Goal: Transaction & Acquisition: Obtain resource

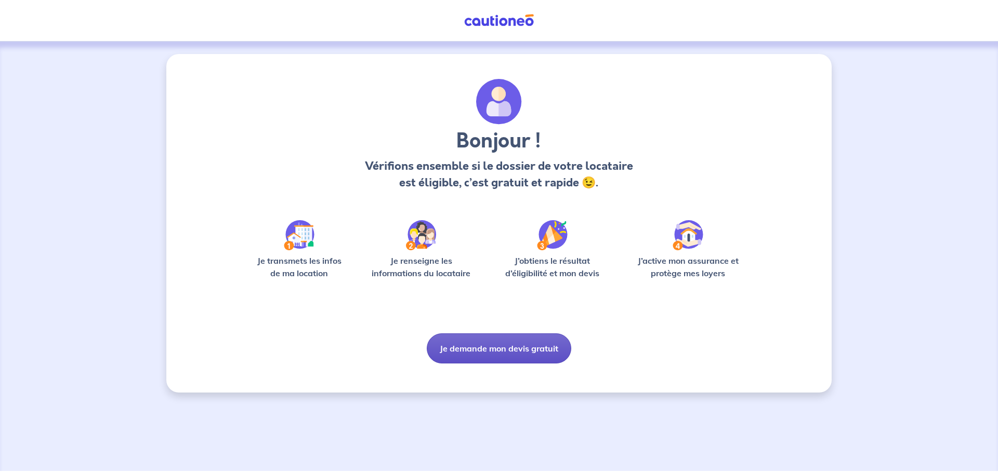
click at [508, 350] on button "Je demande mon devis gratuit" at bounding box center [499, 349] width 144 height 30
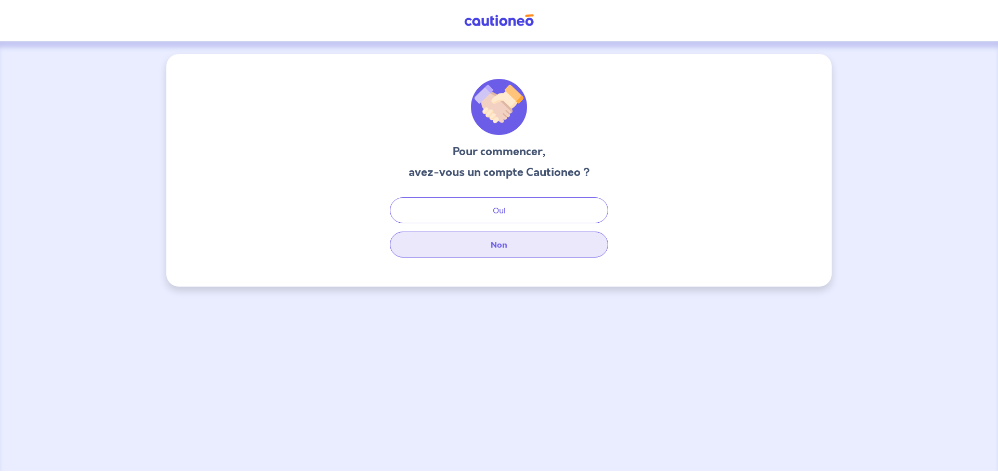
click at [490, 251] on button "Non" at bounding box center [499, 245] width 218 height 26
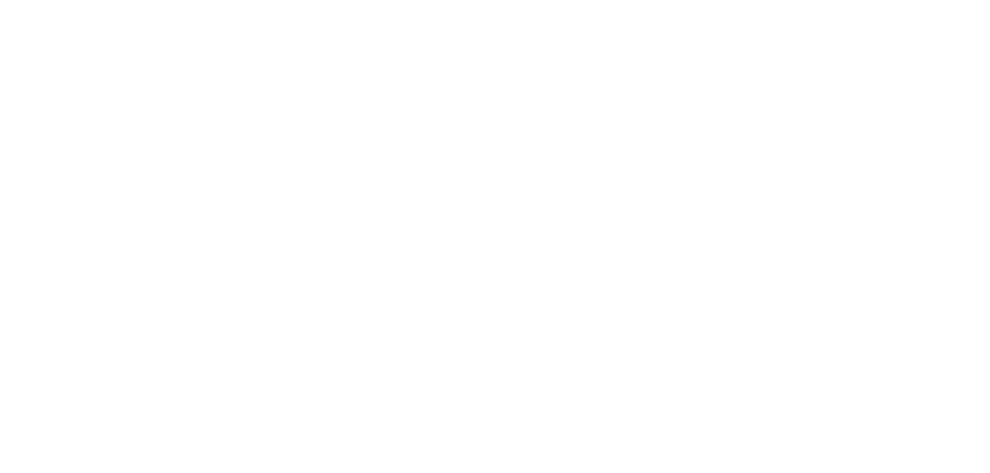
select select "FR"
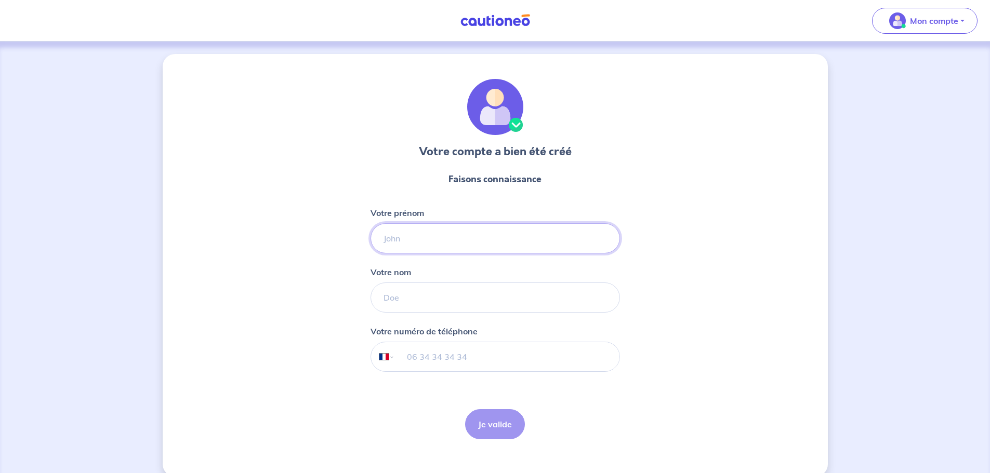
click at [441, 233] on input "Votre prénom" at bounding box center [494, 238] width 249 height 30
type input "MATTHIEU"
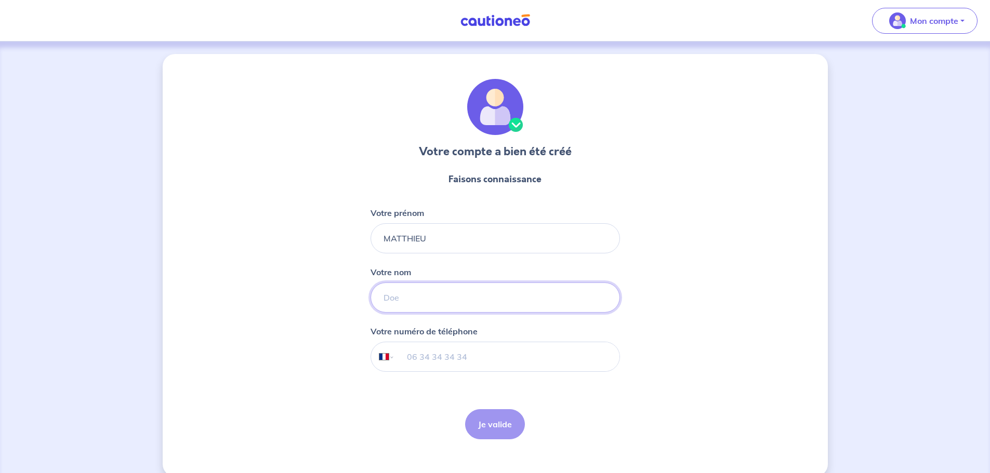
type input "ERARD"
click at [425, 355] on input "tel" at bounding box center [506, 356] width 224 height 29
type input "06 81 02 25 31"
click at [501, 420] on button "Je valide" at bounding box center [495, 424] width 60 height 30
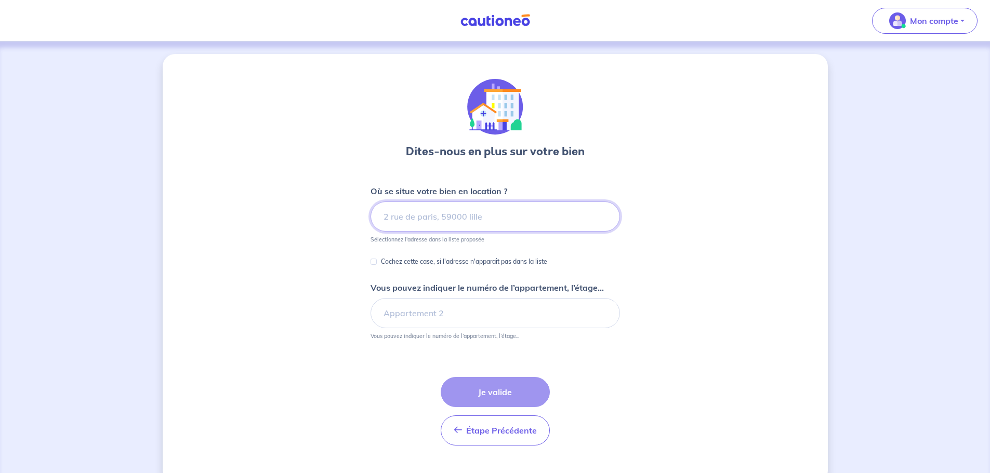
click at [433, 219] on input at bounding box center [494, 217] width 249 height 30
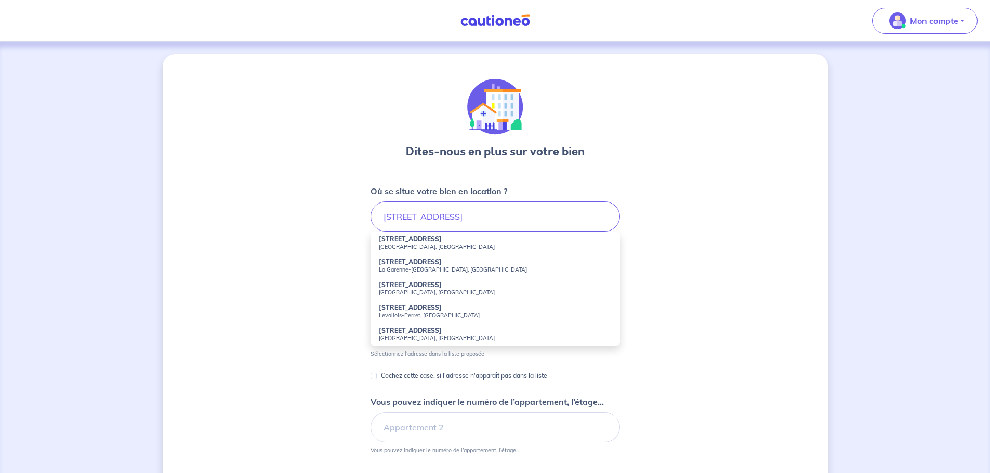
click at [330, 272] on div "Dites-nous en plus sur votre bien Où se situe votre bien en location ? 7-9 RUE …" at bounding box center [495, 325] width 665 height 543
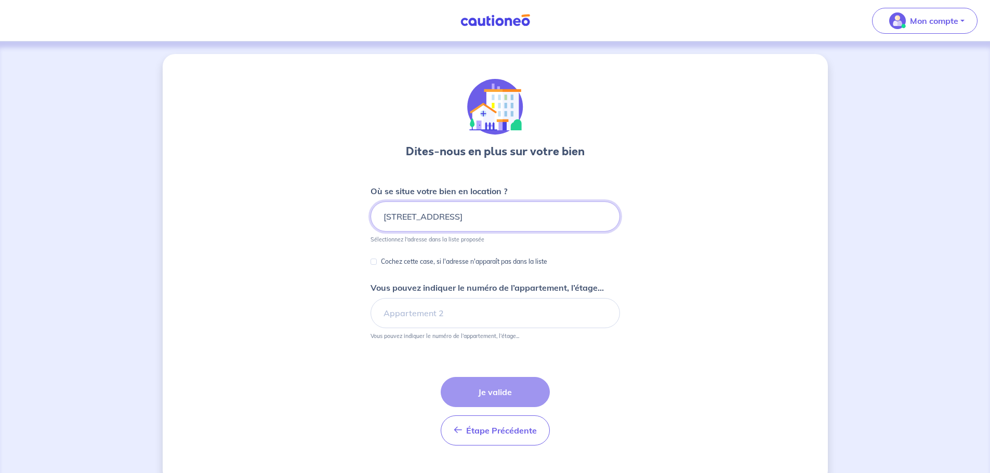
click at [490, 214] on input "7-9 RUE VOLTAIRE" at bounding box center [494, 217] width 249 height 30
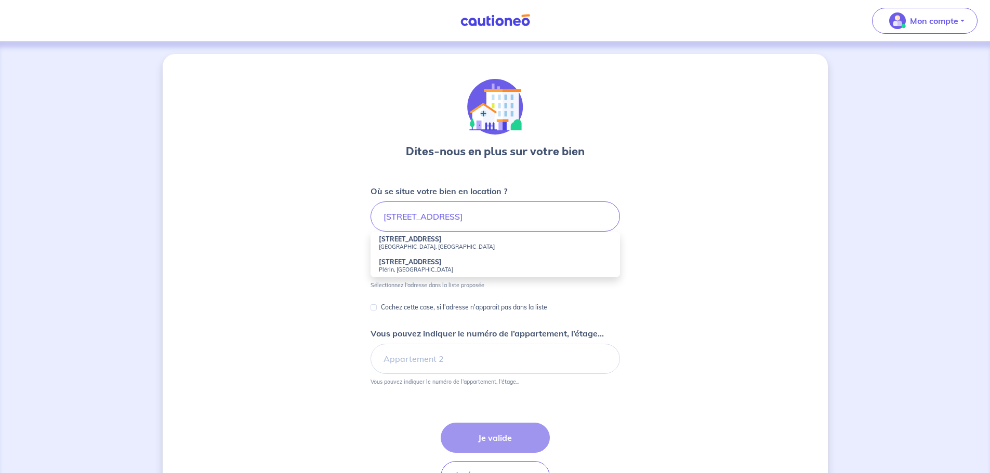
click at [430, 246] on small "Saint-Brieuc, France" at bounding box center [495, 246] width 233 height 7
type input "7-9 Rue Voltaire, Saint-Brieuc, France"
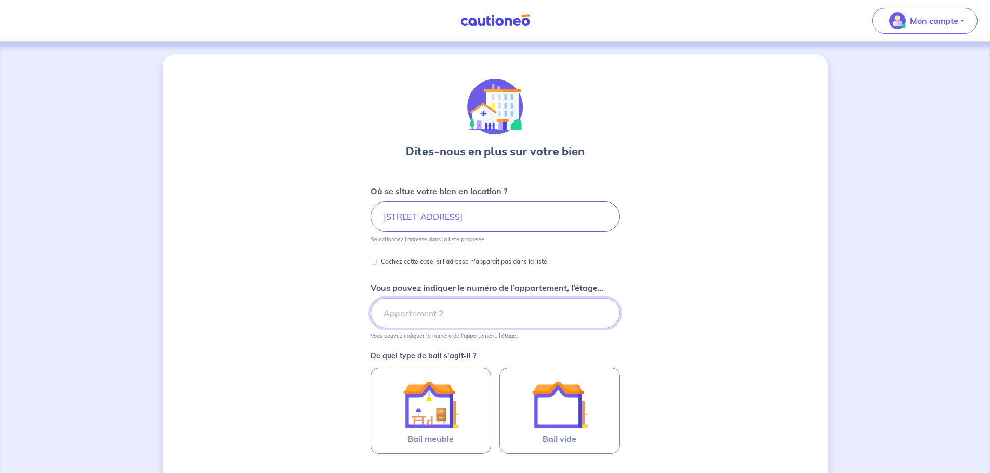
click at [483, 310] on input "Vous pouvez indiquer le numéro de l’appartement, l’étage..." at bounding box center [494, 313] width 249 height 30
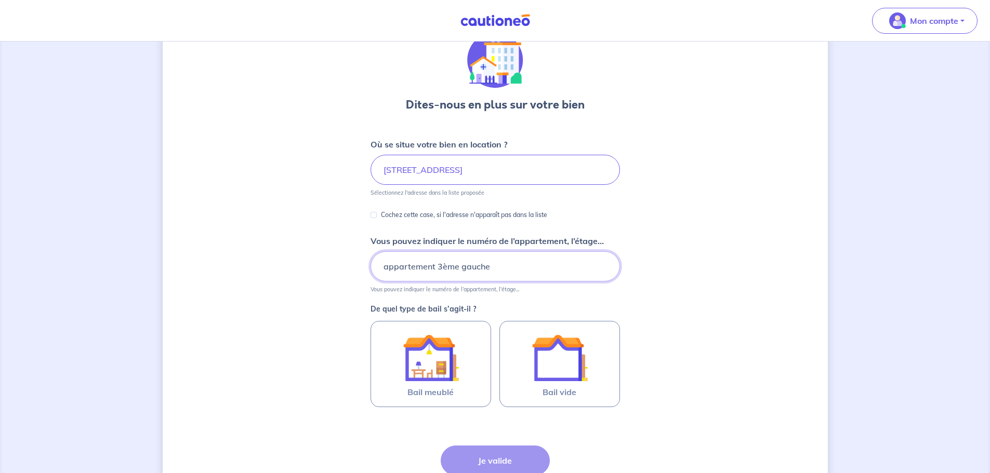
scroll to position [50, 0]
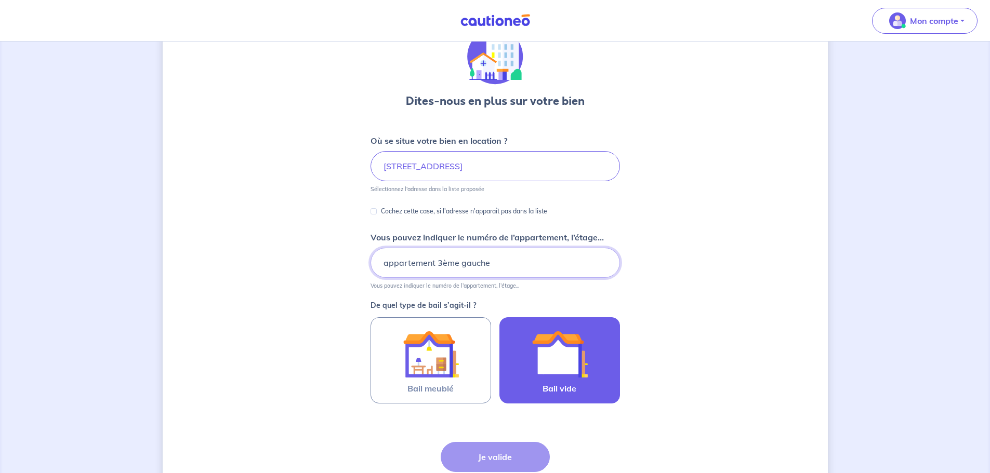
type input "appartement 3ème gauche"
click at [560, 365] on img at bounding box center [560, 354] width 56 height 56
click at [0, 0] on input "Bail vide" at bounding box center [0, 0] width 0 height 0
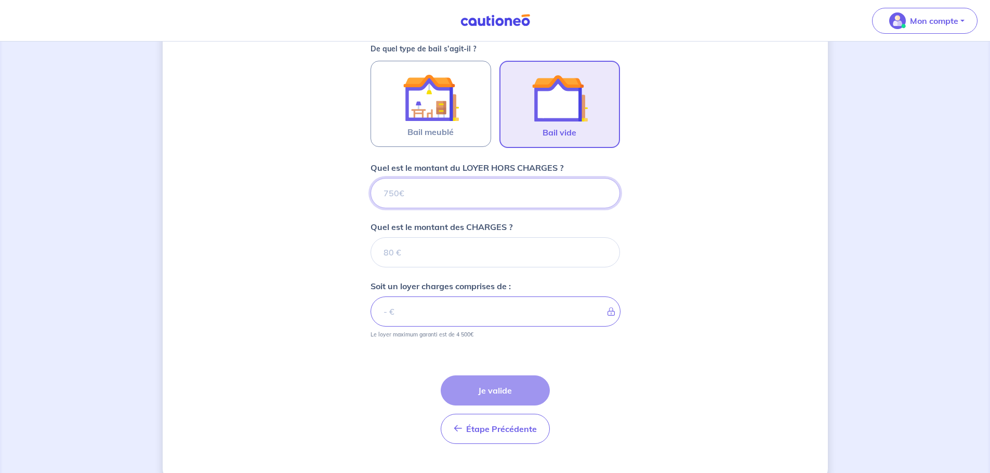
scroll to position [328, 0]
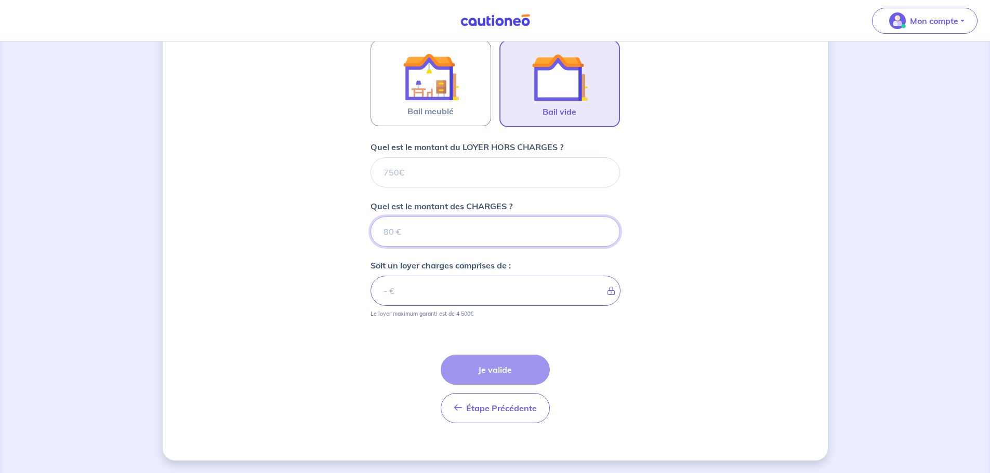
click at [408, 235] on input "Quel est le montant des CHARGES ?" at bounding box center [494, 232] width 249 height 30
type input "690"
click at [439, 176] on input "Quel est le montant du LOYER HORS CHARGES ?" at bounding box center [494, 172] width 249 height 30
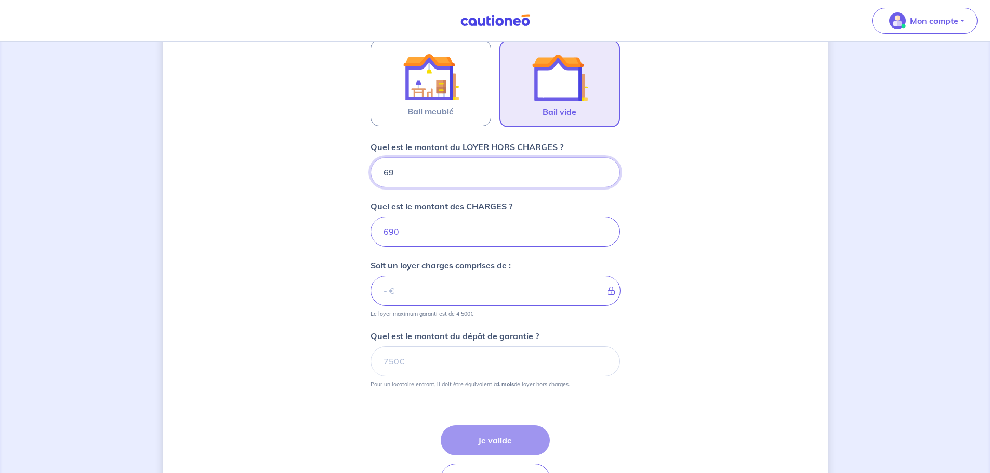
type input "690"
type input "1380"
type input "690"
click at [422, 232] on input "690" at bounding box center [494, 232] width 249 height 30
type input "6"
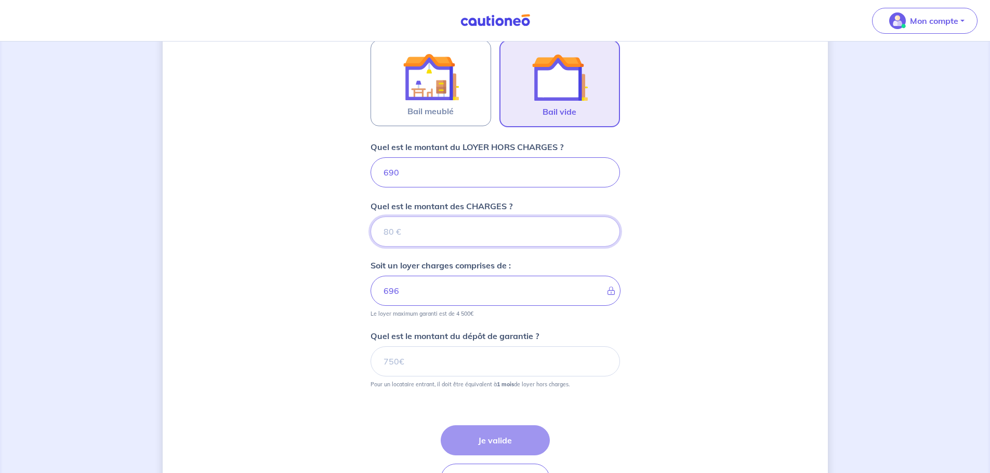
type input "690"
type input "82"
type input "772"
type input "690"
type input "82.75"
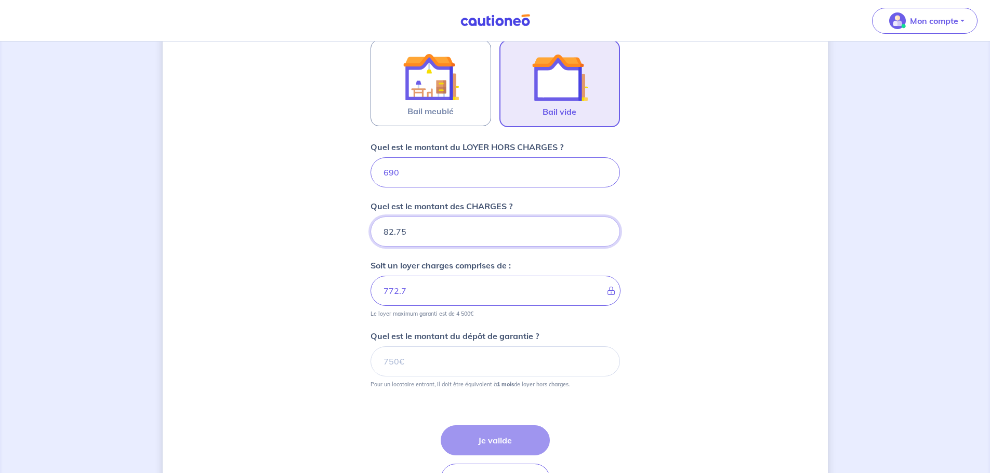
type input "772.75"
type input "82.75"
click at [261, 250] on div "Dites-nous en plus sur votre bien Où se situe votre bien en location ? 7-9 Rue …" at bounding box center [495, 128] width 665 height 805
click at [415, 361] on input "Quel est le montant du dépôt de garantie ?" at bounding box center [494, 362] width 249 height 30
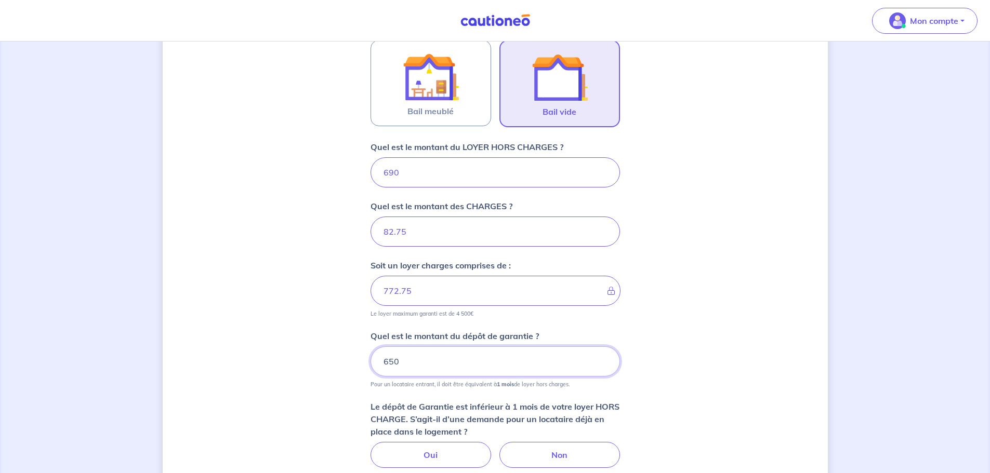
type input "650"
click at [308, 307] on div "Dites-nous en plus sur votre bien Où se situe votre bien en location ? 7-9 Rue …" at bounding box center [495, 168] width 665 height 885
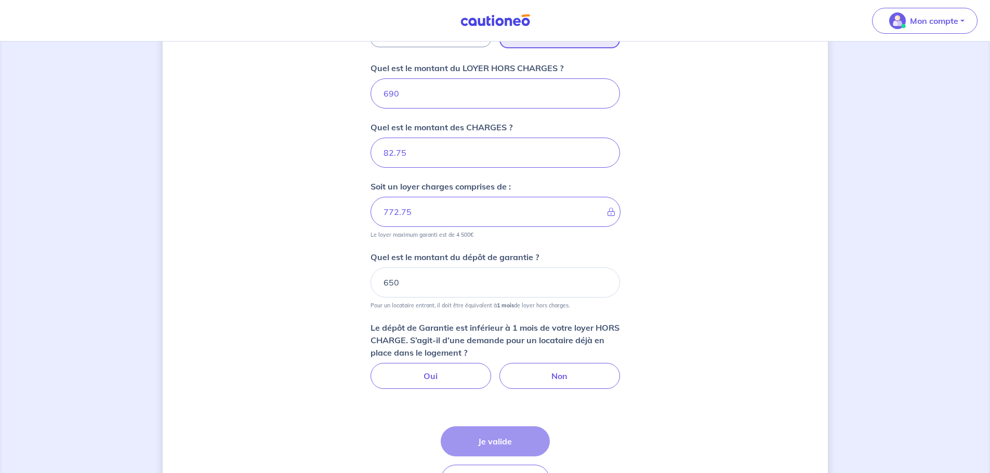
scroll to position [407, 0]
click at [569, 379] on label "Non" at bounding box center [559, 376] width 121 height 26
click at [498, 369] on input "Non" at bounding box center [495, 366] width 7 height 7
radio input "true"
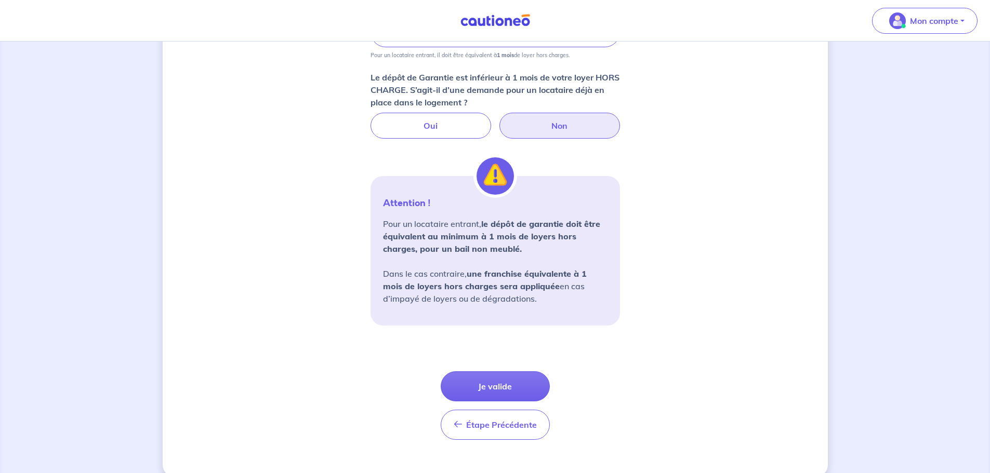
scroll to position [674, 0]
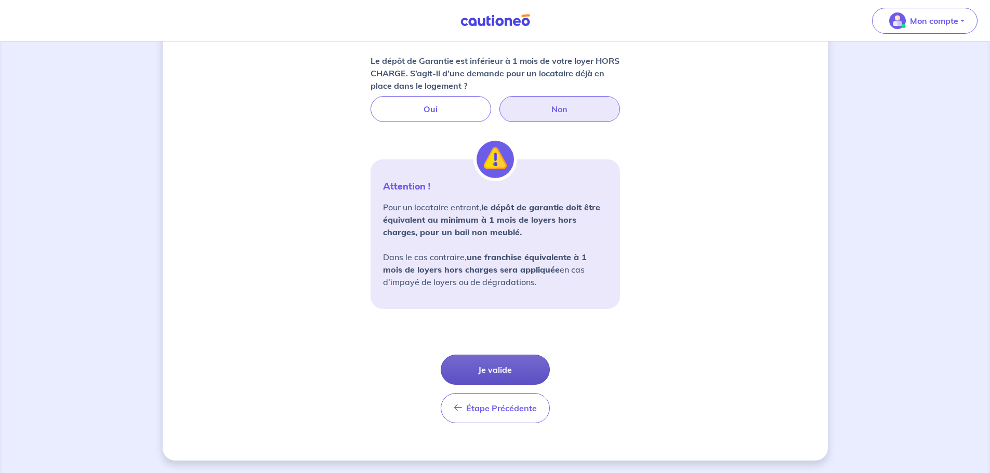
click at [482, 362] on button "Je valide" at bounding box center [495, 370] width 109 height 30
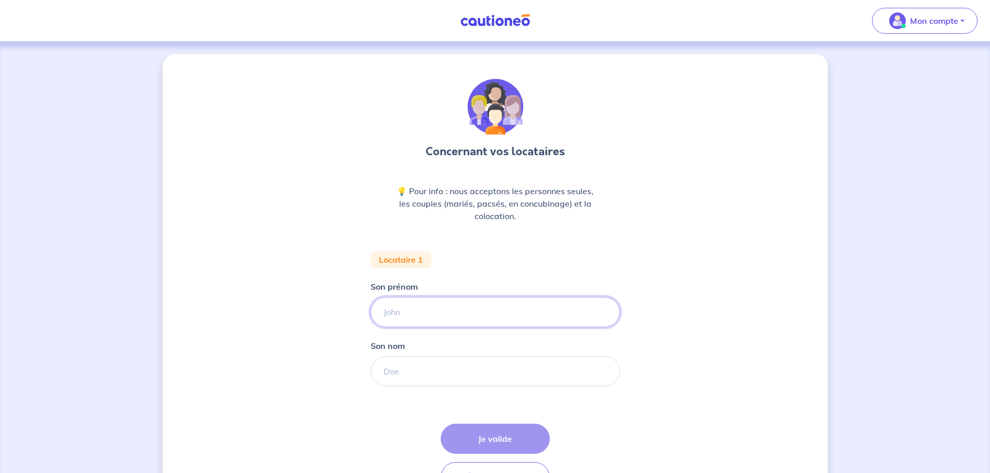
click at [405, 308] on input "Son prénom" at bounding box center [494, 312] width 249 height 30
type input "LE RESTE"
click at [392, 383] on input "Son nom" at bounding box center [494, 371] width 249 height 30
click at [400, 377] on input "Son nom" at bounding box center [494, 371] width 249 height 30
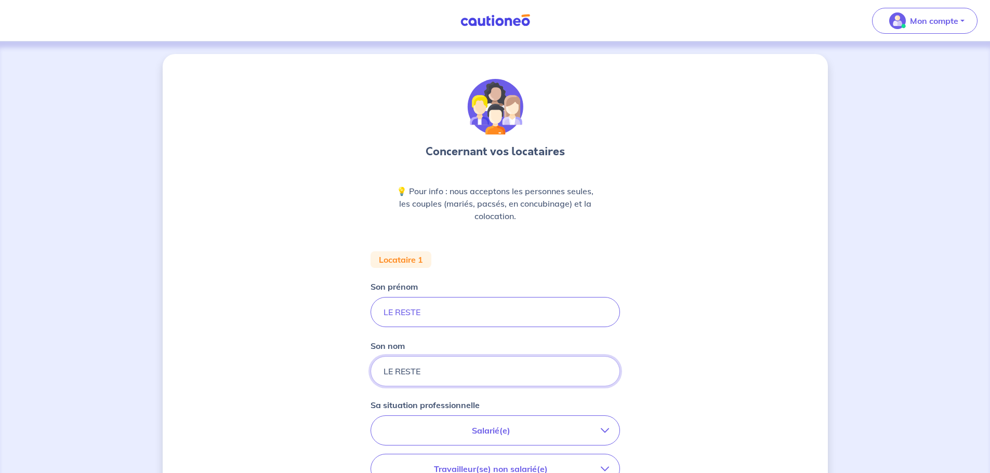
type input "LE RESTE"
click at [442, 307] on input "LE RESTE" at bounding box center [494, 312] width 249 height 30
type input "L"
type input "AUDREY"
click at [274, 238] on div "Concernant vos locataires 💡 Pour info : nous acceptons les personnes seules, le…" at bounding box center [495, 382] width 665 height 656
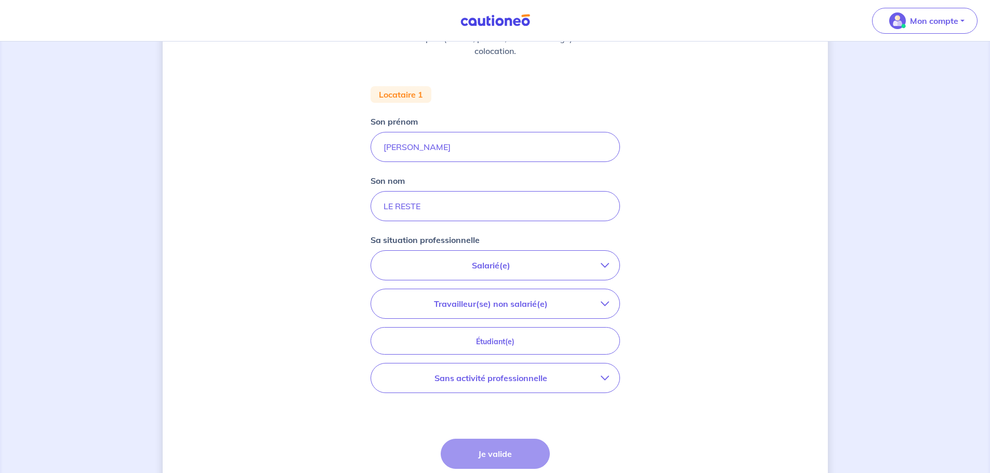
scroll to position [166, 0]
click at [485, 381] on p "Sans activité professionnelle" at bounding box center [490, 378] width 219 height 12
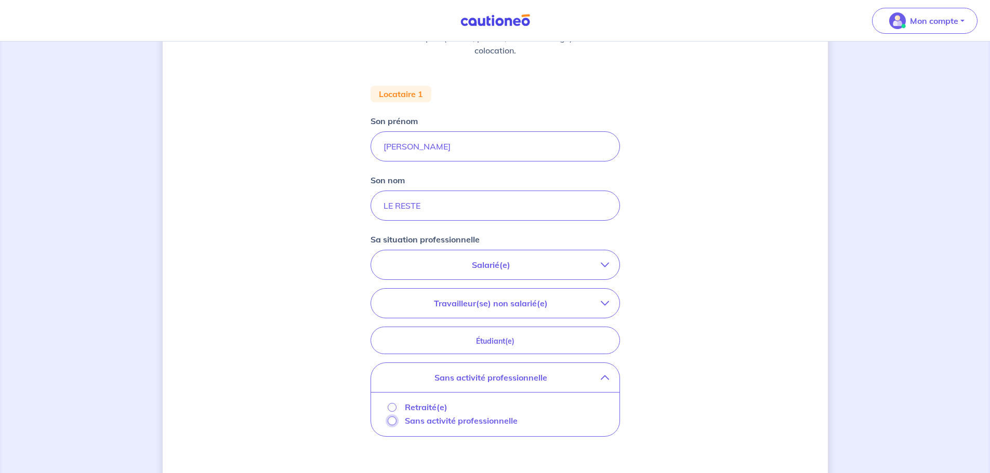
click at [392, 425] on input "Sans activité professionnelle" at bounding box center [392, 421] width 9 height 9
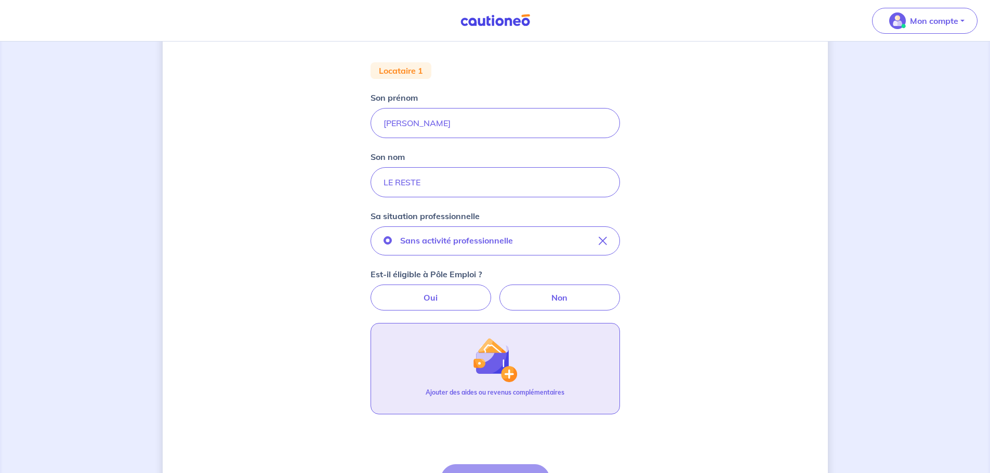
scroll to position [190, 0]
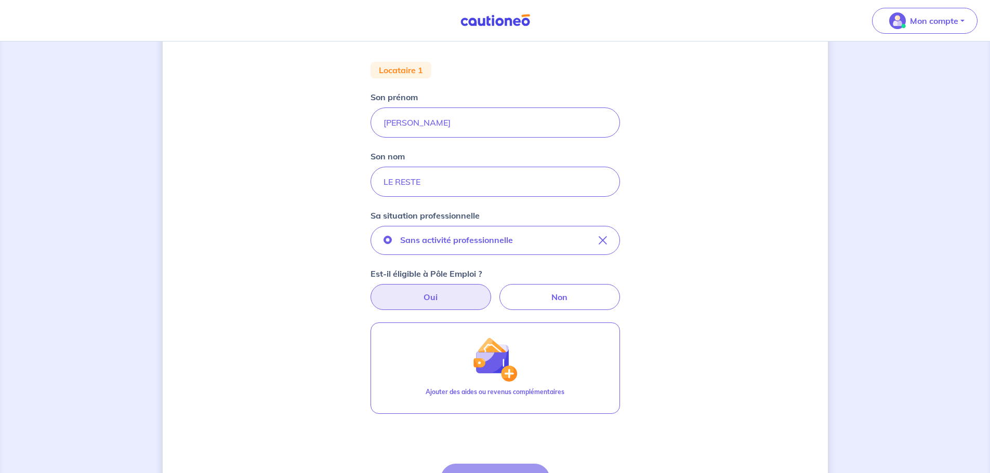
click at [457, 299] on label "Oui" at bounding box center [430, 297] width 121 height 26
click at [492, 291] on input "Oui" at bounding box center [495, 287] width 7 height 7
radio input "true"
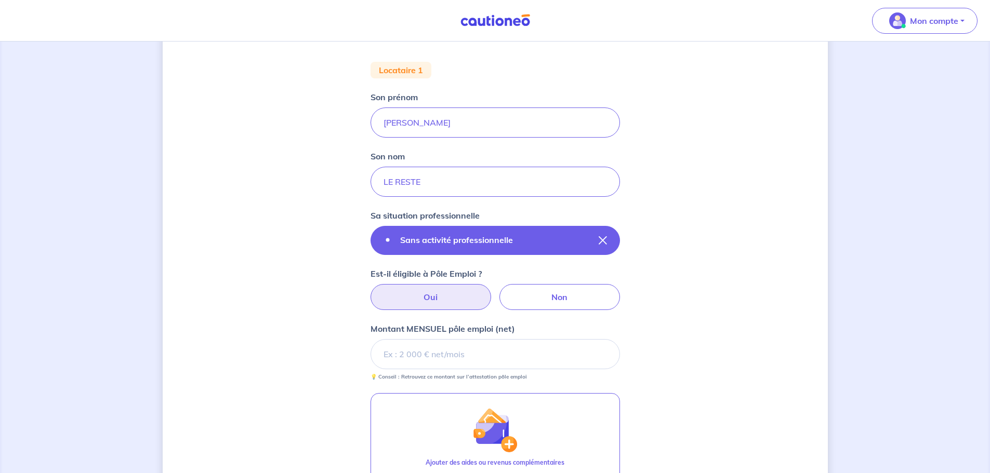
click at [466, 247] on button "Sans activité professionnelle" at bounding box center [494, 240] width 249 height 29
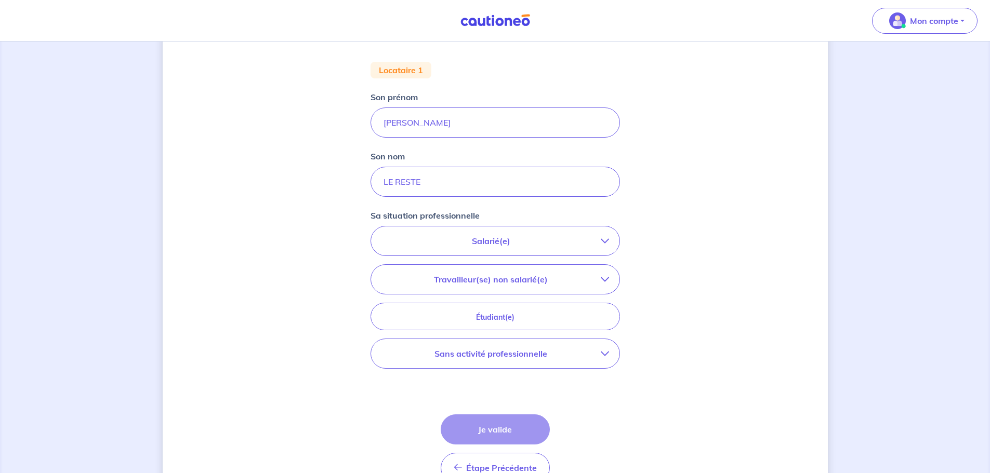
click at [466, 253] on button "Salarié(e)" at bounding box center [495, 241] width 248 height 29
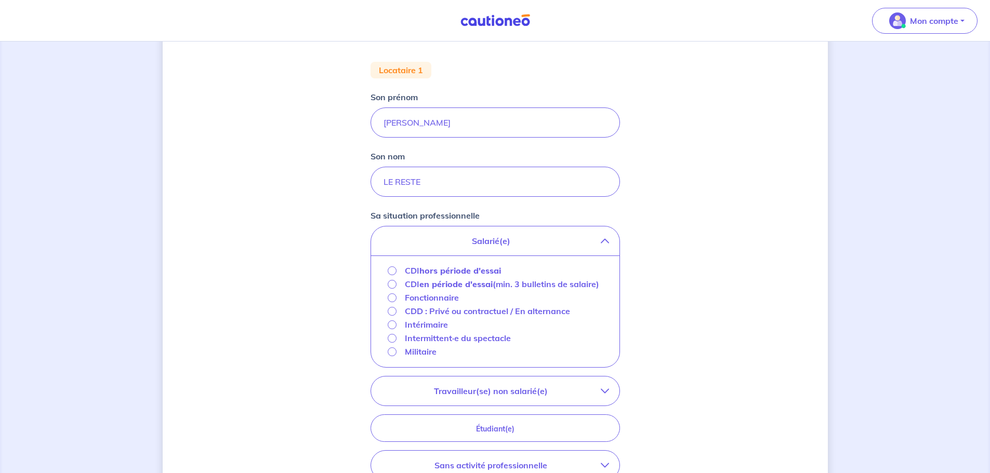
click at [336, 223] on div "Concernant vos locataires 💡 Pour info : nous acceptons les personnes seules, le…" at bounding box center [495, 248] width 665 height 768
click at [452, 245] on p "Salarié(e)" at bounding box center [490, 241] width 219 height 12
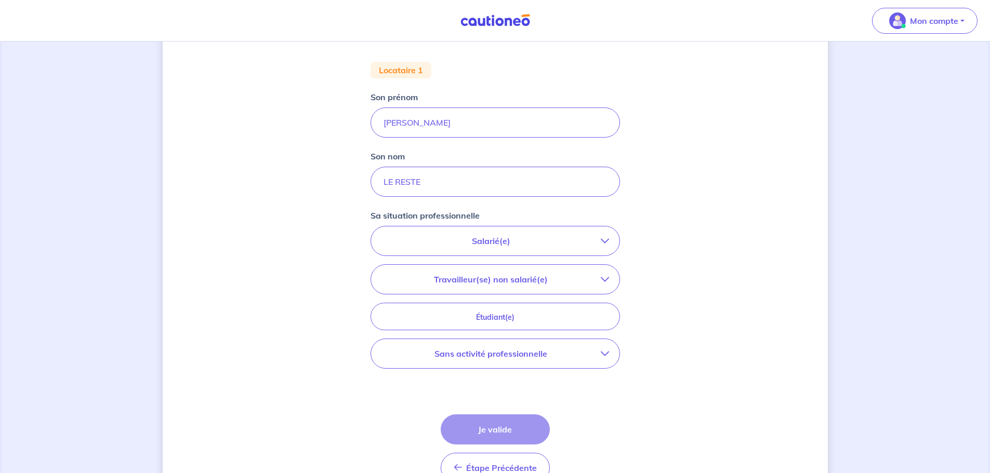
click at [471, 357] on p "Sans activité professionnelle" at bounding box center [490, 354] width 219 height 12
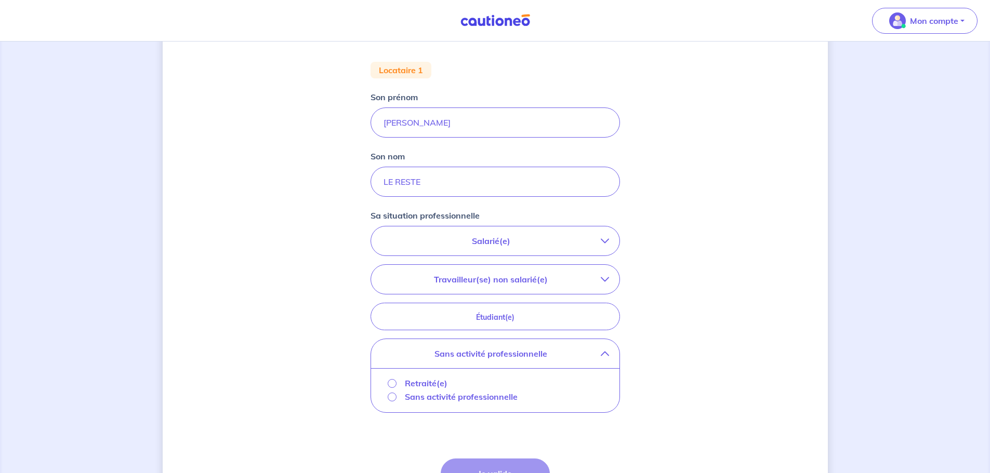
click at [415, 398] on p "Sans activité professionnelle" at bounding box center [461, 397] width 113 height 12
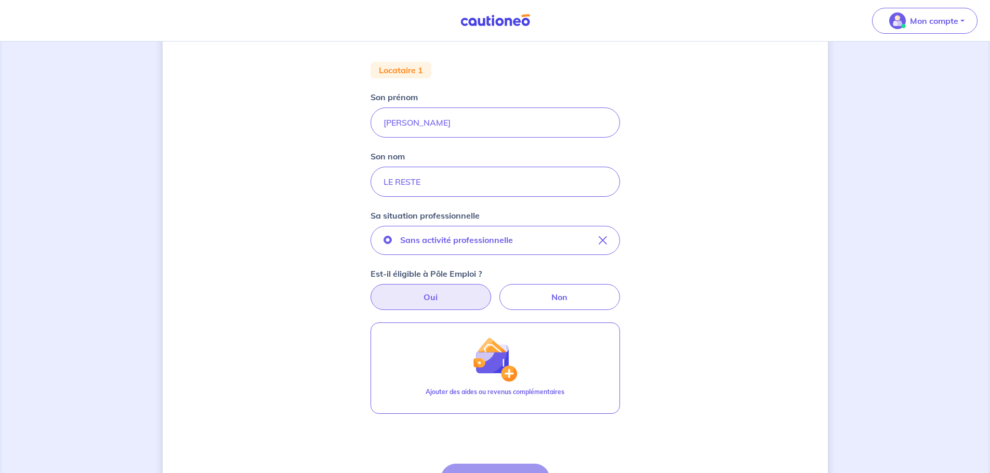
click at [452, 304] on label "Oui" at bounding box center [430, 297] width 121 height 26
click at [492, 291] on input "Oui" at bounding box center [495, 287] width 7 height 7
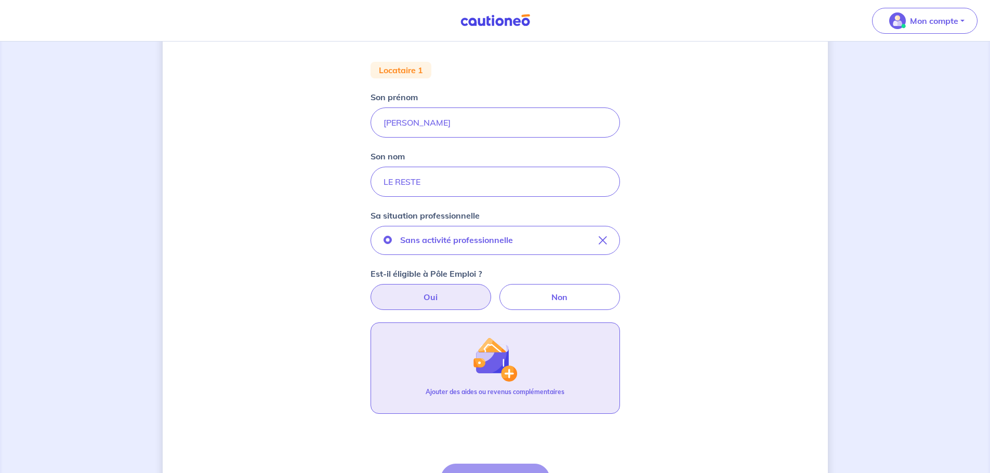
scroll to position [299, 0]
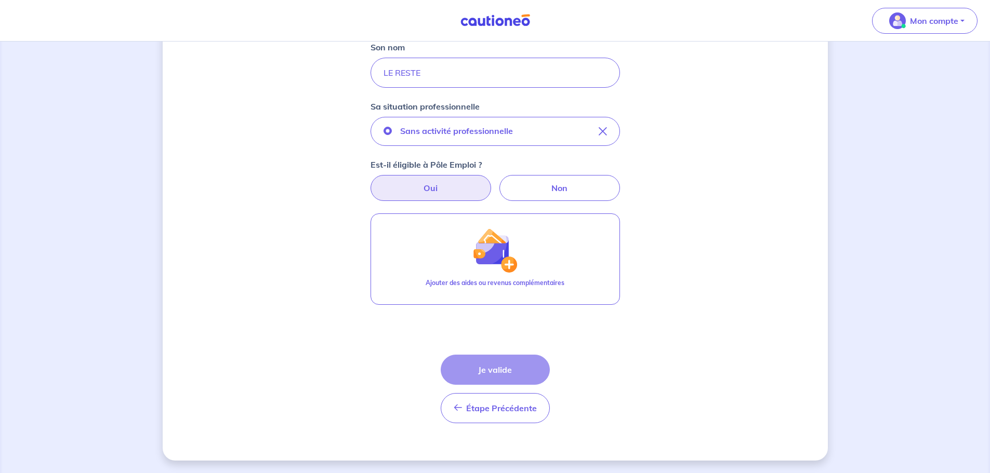
click at [500, 372] on div "Étape Précédente Précédent Je valide Je valide" at bounding box center [495, 389] width 109 height 69
click at [505, 360] on div "Étape Précédente Précédent Je valide Je valide" at bounding box center [495, 389] width 109 height 69
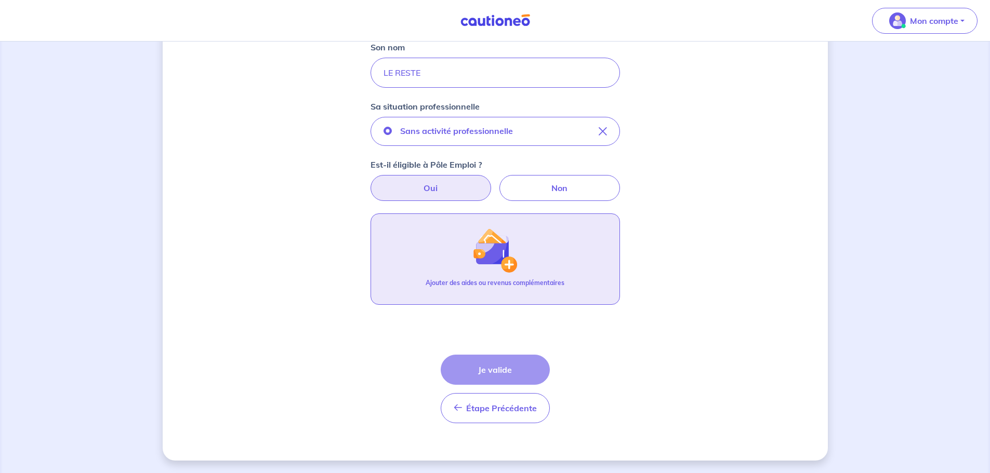
click at [503, 262] on img "button" at bounding box center [494, 250] width 45 height 45
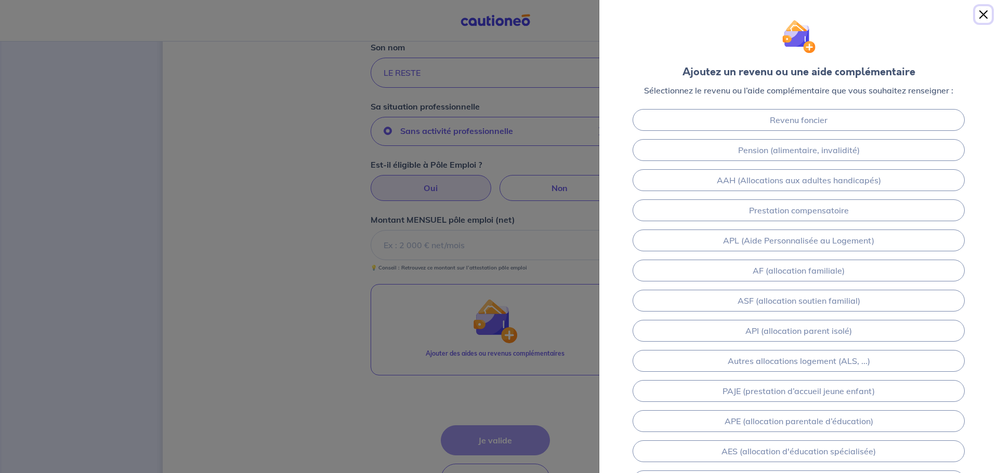
click at [984, 10] on button "Close" at bounding box center [983, 14] width 17 height 17
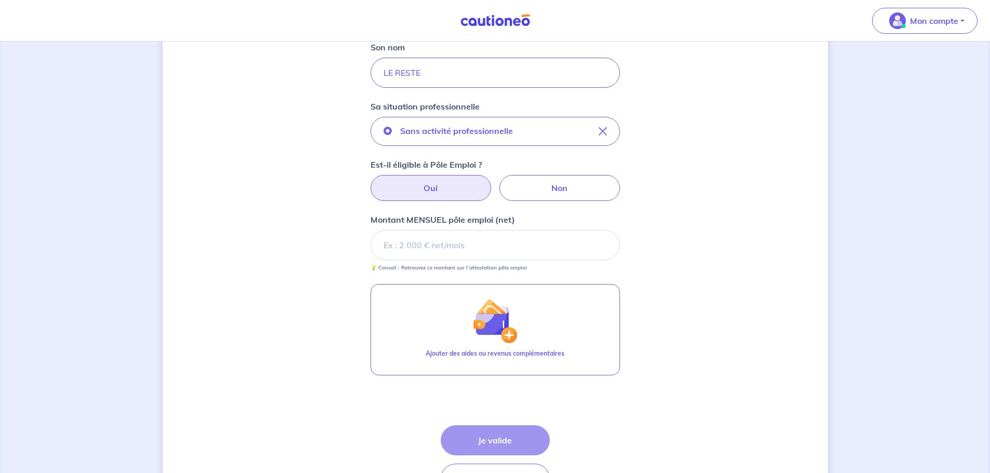
click at [515, 439] on div "Étape Précédente Précédent Je valide Je valide" at bounding box center [495, 460] width 109 height 69
click at [498, 242] on input "Montant MENSUEL pôle emploi (net)" at bounding box center [494, 245] width 249 height 30
type input "0"
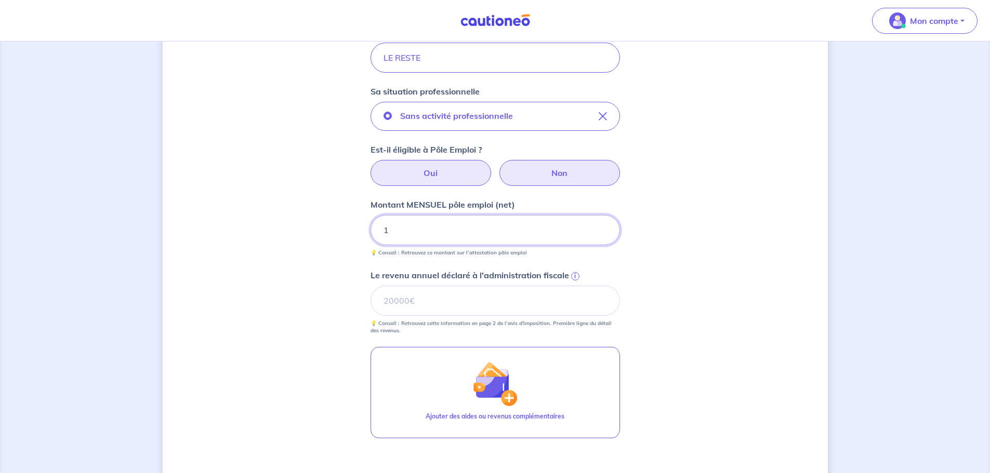
scroll to position [316, 0]
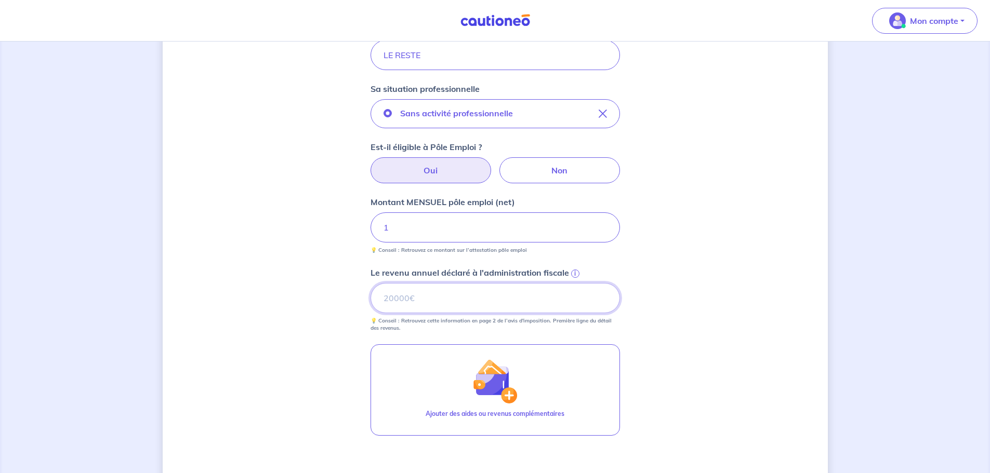
click at [573, 290] on input "Le revenu annuel déclaré à l'administration fiscale i" at bounding box center [494, 298] width 249 height 30
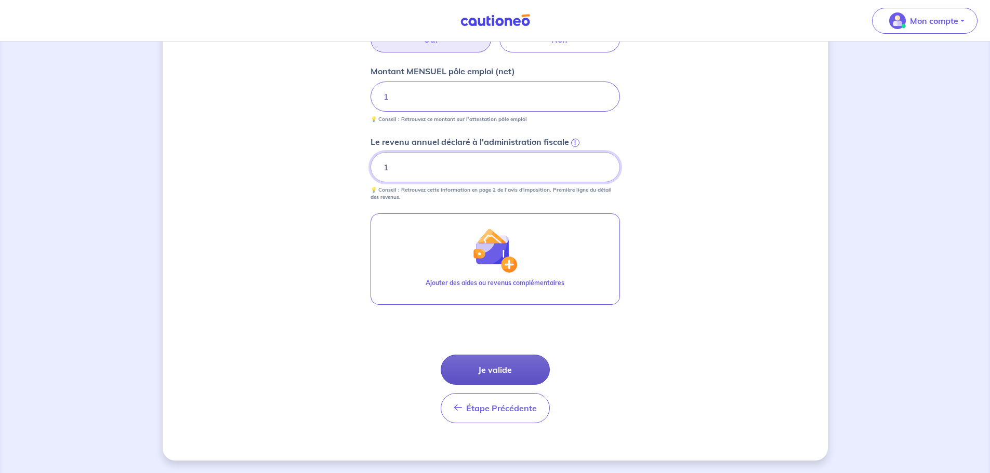
type input "1"
click at [527, 371] on button "Je valide" at bounding box center [495, 370] width 109 height 30
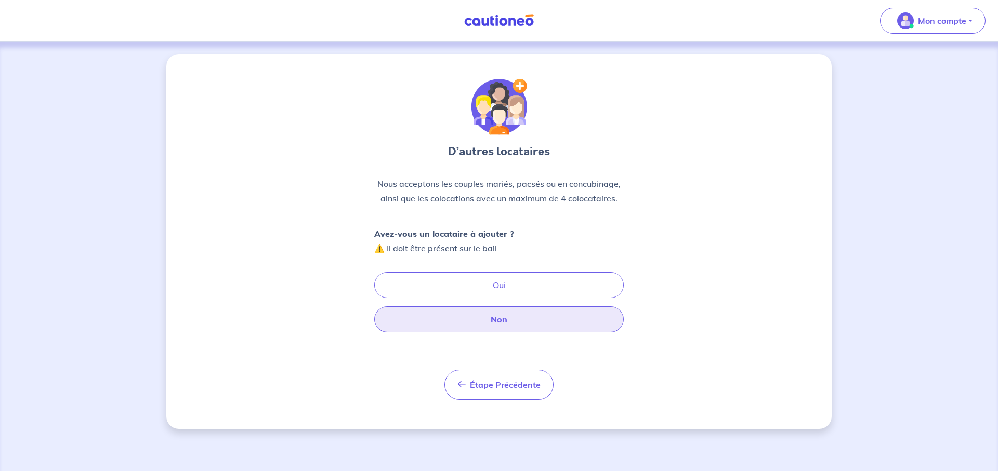
click at [510, 328] on button "Non" at bounding box center [498, 320] width 249 height 26
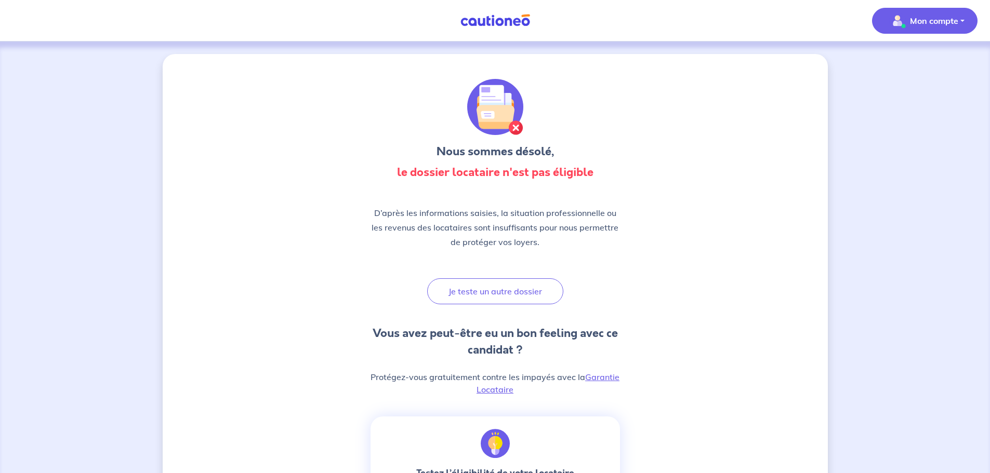
click at [941, 20] on p "Mon compte" at bounding box center [934, 21] width 48 height 12
click at [920, 67] on link "Mes informations" at bounding box center [914, 64] width 84 height 17
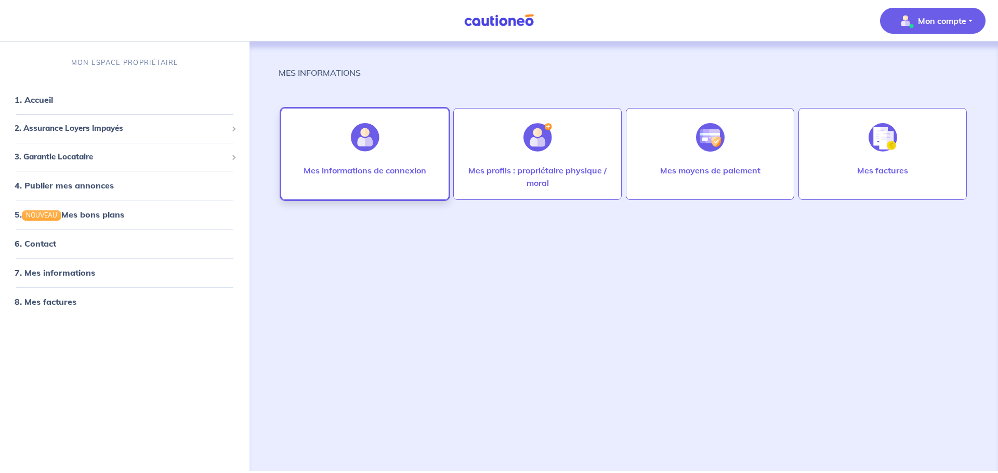
click at [348, 147] on div at bounding box center [364, 138] width 45 height 54
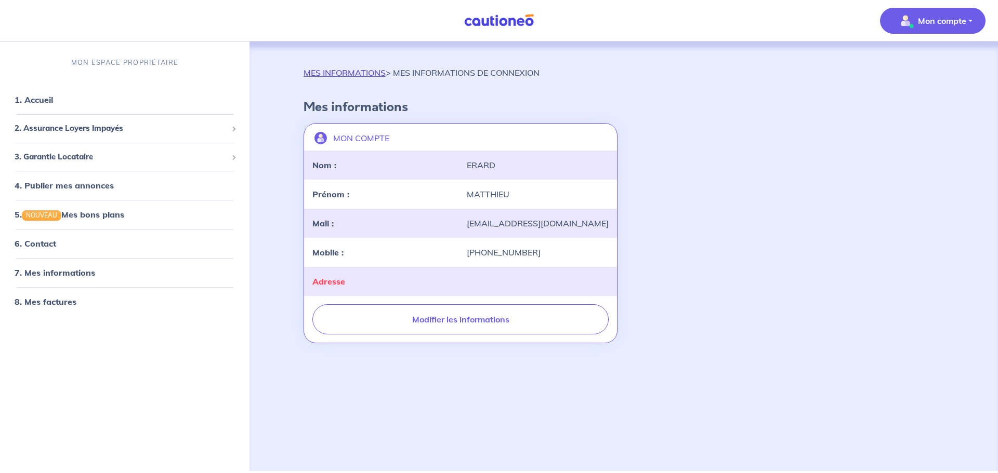
click at [354, 75] on link "MES INFORMATIONS" at bounding box center [344, 73] width 82 height 10
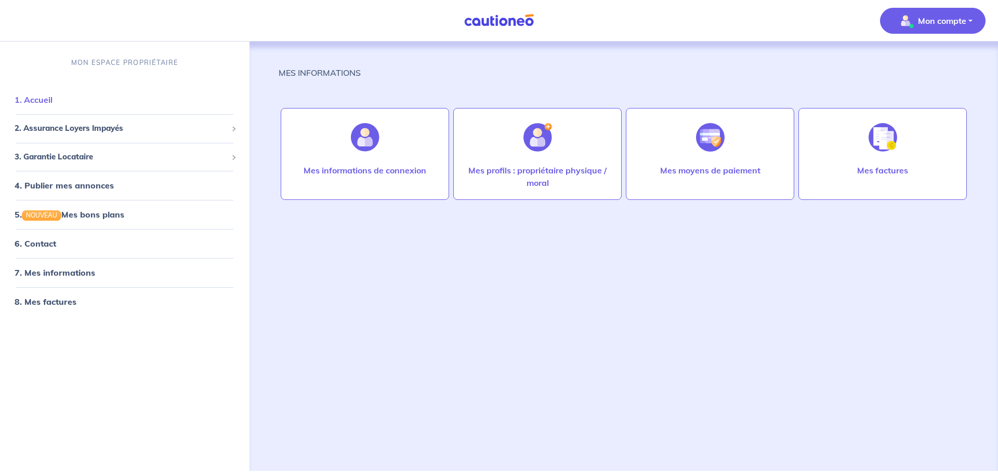
click at [40, 104] on link "1. Accueil" at bounding box center [34, 100] width 38 height 10
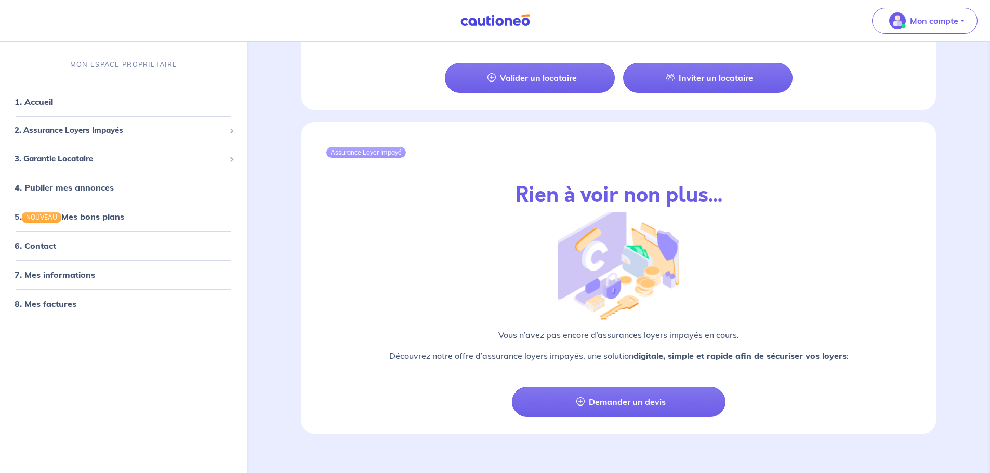
scroll to position [1052, 0]
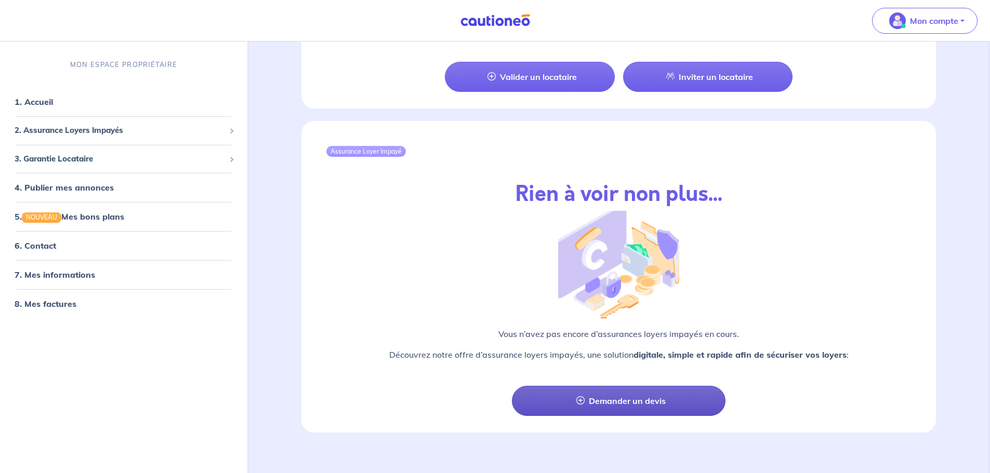
click at [613, 397] on link "Demander un devis" at bounding box center [619, 401] width 214 height 30
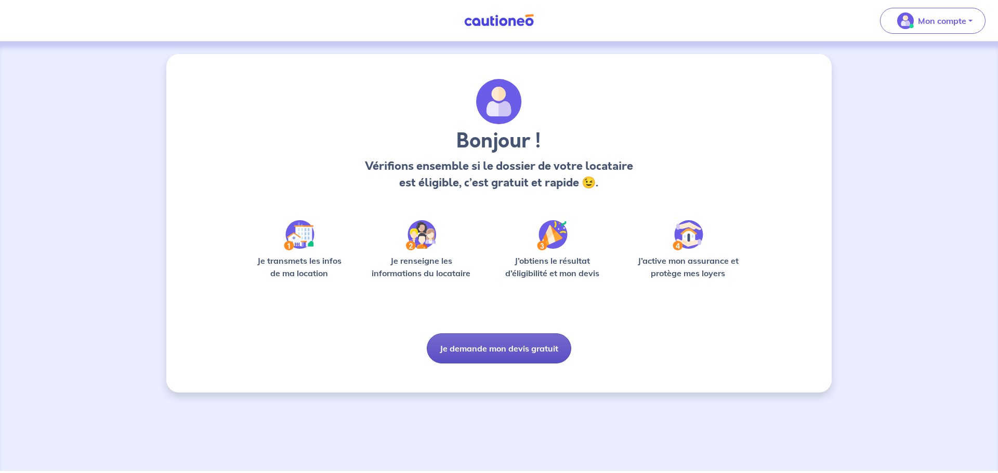
click at [509, 351] on button "Je demande mon devis gratuit" at bounding box center [499, 349] width 144 height 30
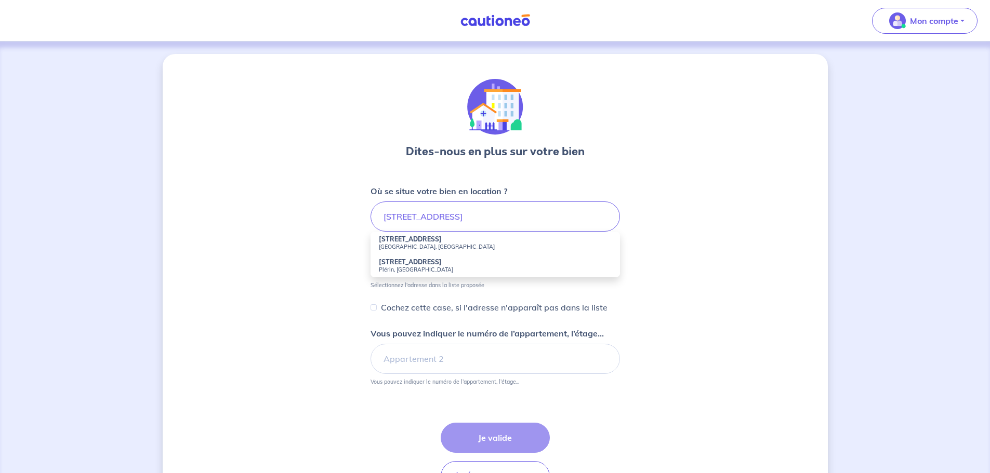
click at [427, 254] on li "7-9 Rue Voltaire Saint-Brieuc, France" at bounding box center [494, 243] width 249 height 23
type input "7-9 Rue Voltaire, Saint-Brieuc, France"
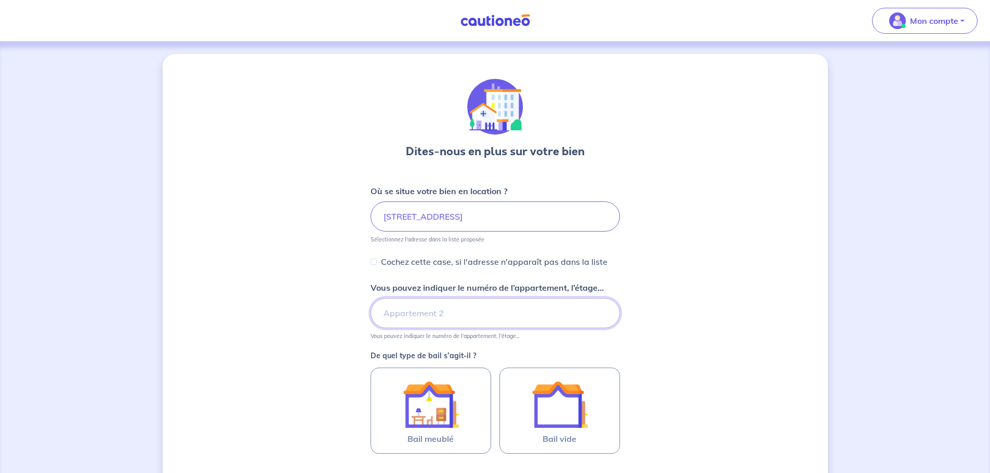
click at [389, 323] on input "Vous pouvez indiquer le numéro de l’appartement, l’étage..." at bounding box center [494, 313] width 249 height 30
type input "appartement 3ème gauche"
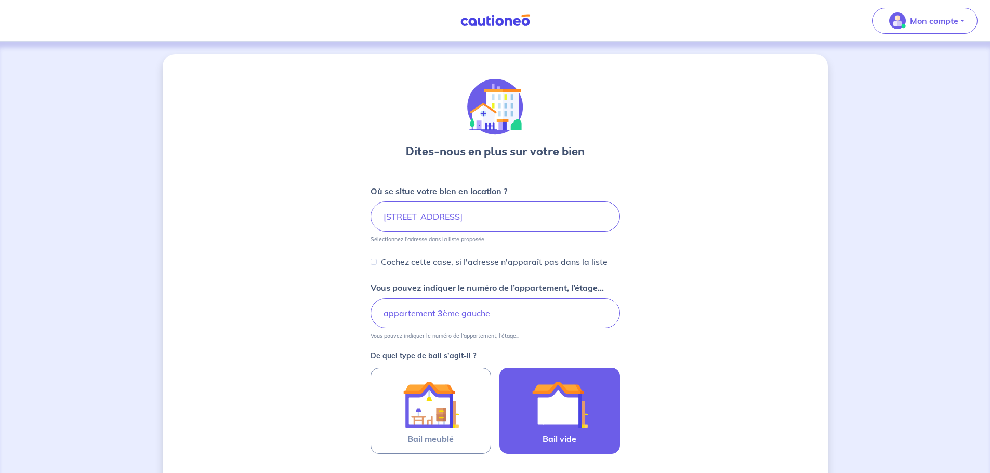
click at [552, 406] on img at bounding box center [560, 405] width 56 height 56
click at [0, 0] on input "Bail vide" at bounding box center [0, 0] width 0 height 0
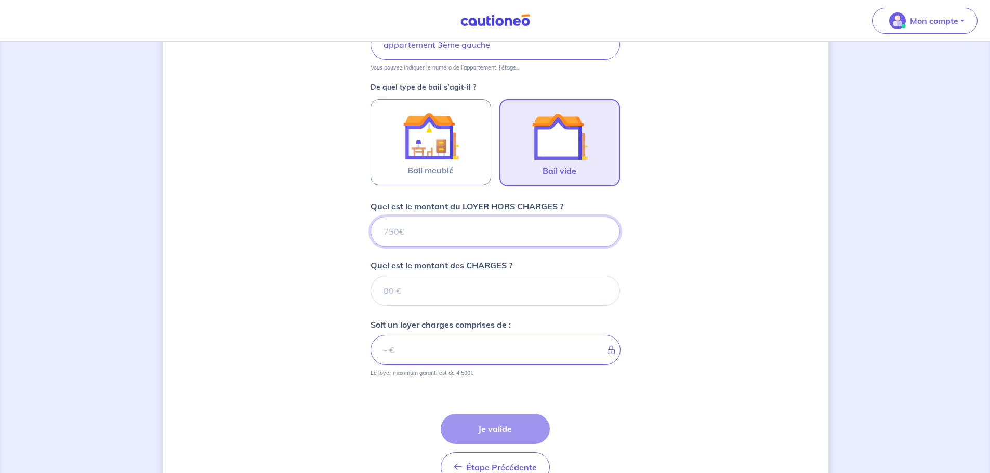
scroll to position [269, 0]
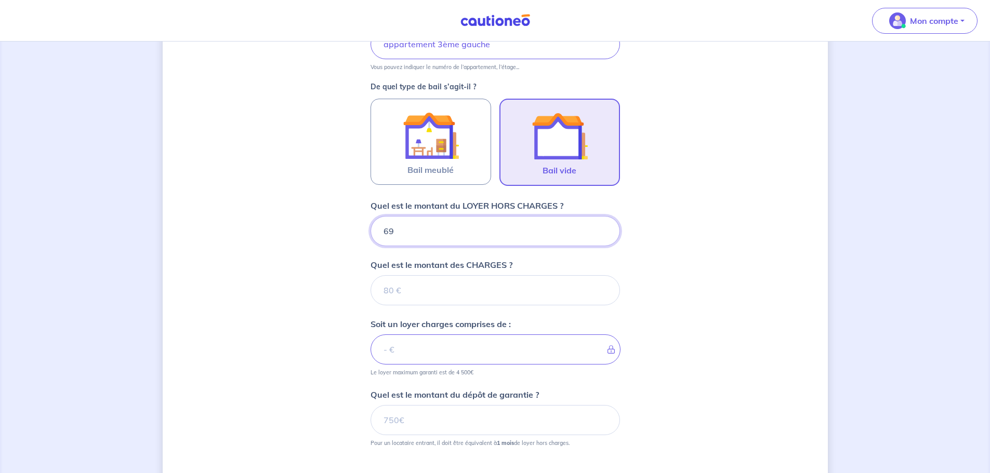
type input "690"
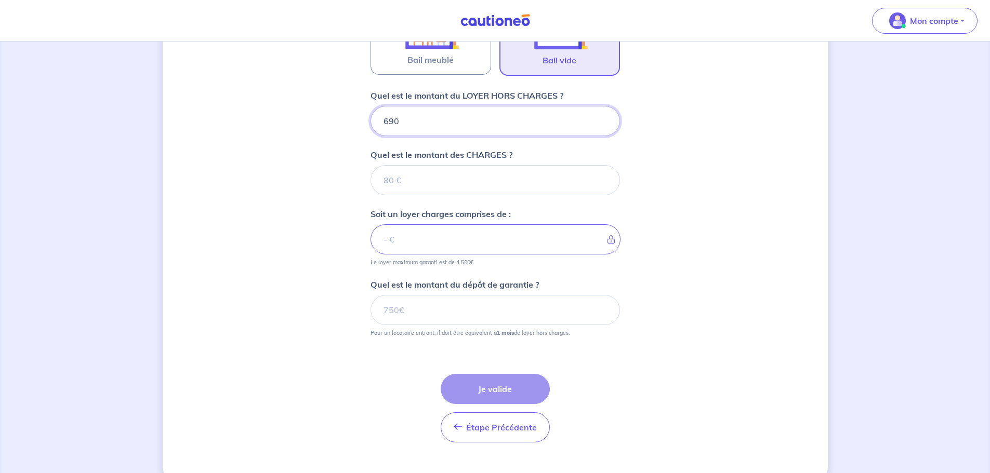
scroll to position [399, 0]
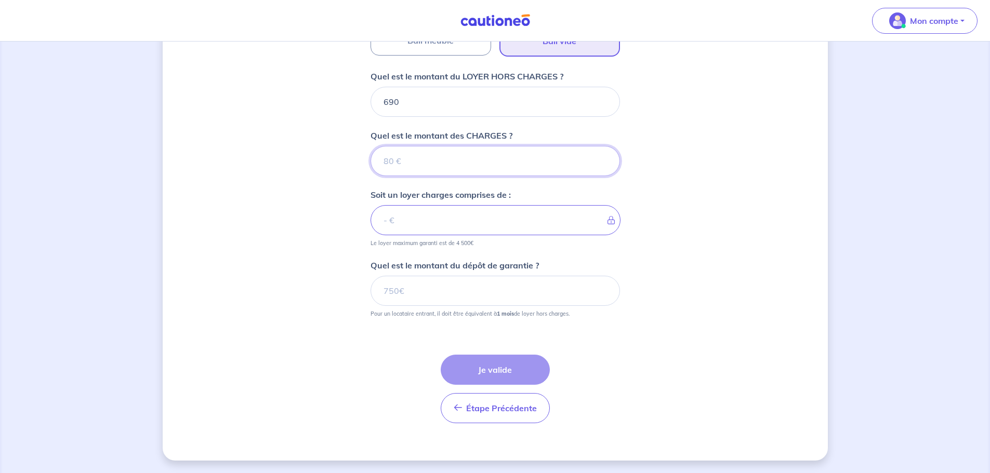
click at [430, 164] on input "Quel est le montant des CHARGES ?" at bounding box center [494, 161] width 249 height 30
click at [415, 102] on input "690" at bounding box center [494, 102] width 249 height 30
type input "6"
type input "67"
type input "672"
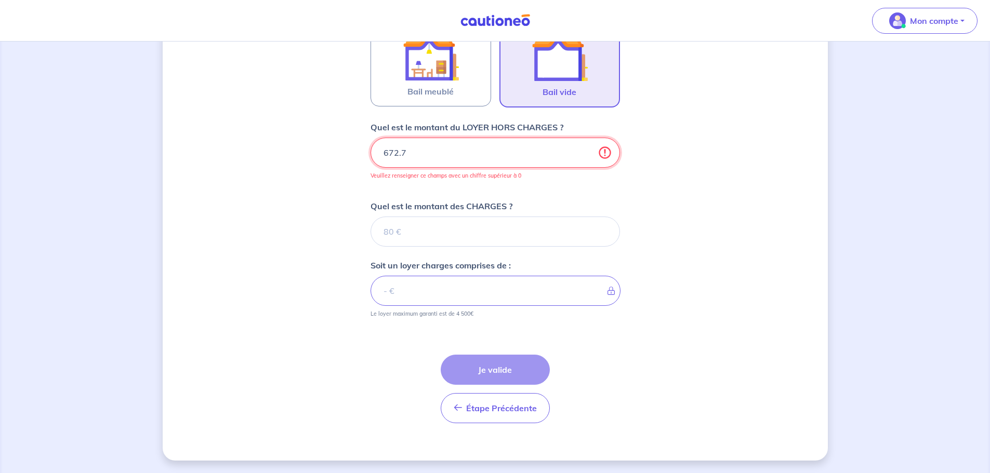
type input "672.75"
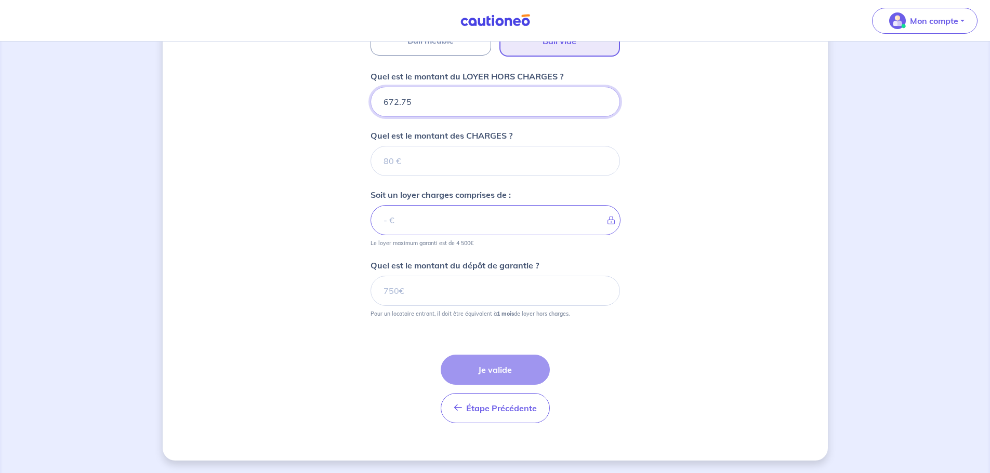
type input "672.75"
click at [306, 117] on div "Dites-nous en plus sur votre bien Où se situe votre bien en location ? 7-9 Rue …" at bounding box center [495, 58] width 665 height 805
click at [402, 169] on input "Quel est le montant des CHARGES ?" at bounding box center [494, 161] width 249 height 30
type input "100"
type input "772.75"
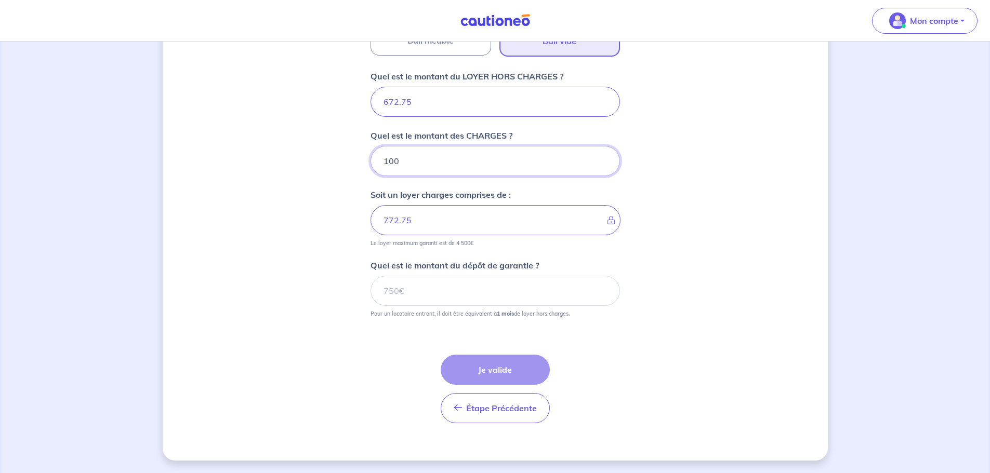
type input "100"
click at [329, 218] on div "Dites-nous en plus sur votre bien Où se situe votre bien en location ? 7-9 Rue …" at bounding box center [495, 58] width 665 height 805
click at [410, 303] on input "Quel est le montant du dépôt de garantie ?" at bounding box center [494, 291] width 249 height 30
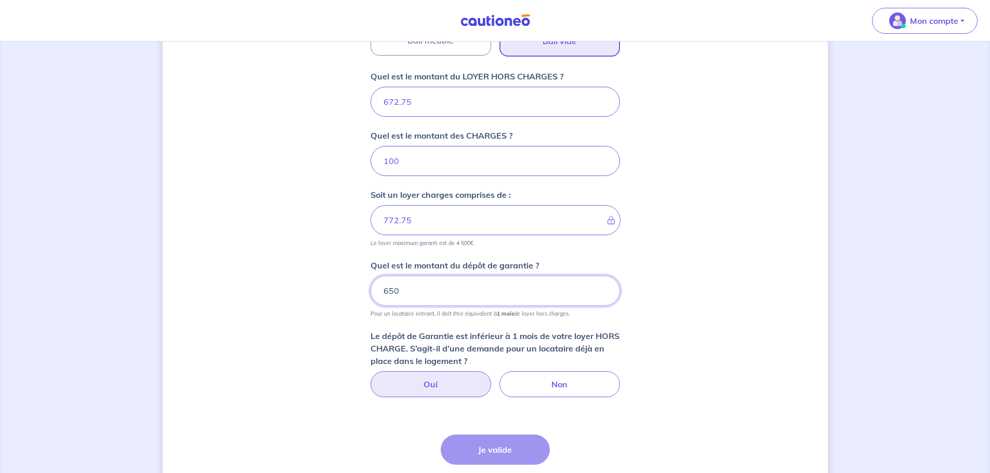
type input "650"
click at [438, 388] on label "Oui" at bounding box center [430, 385] width 121 height 26
click at [492, 378] on input "Oui" at bounding box center [495, 375] width 7 height 7
radio input "true"
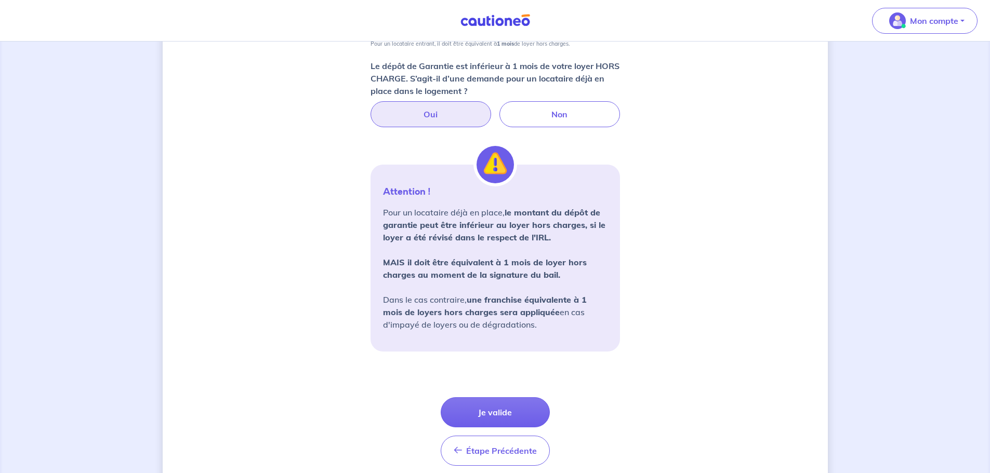
scroll to position [671, 0]
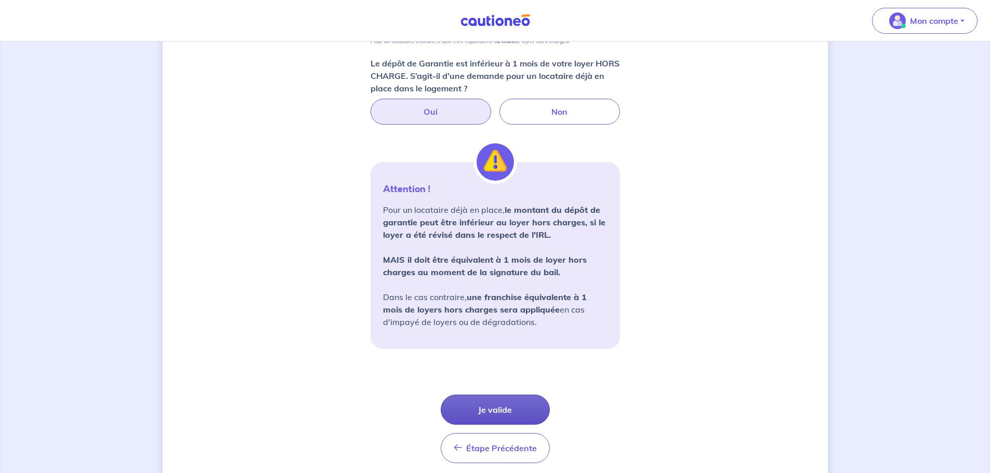
click at [480, 408] on button "Je valide" at bounding box center [495, 410] width 109 height 30
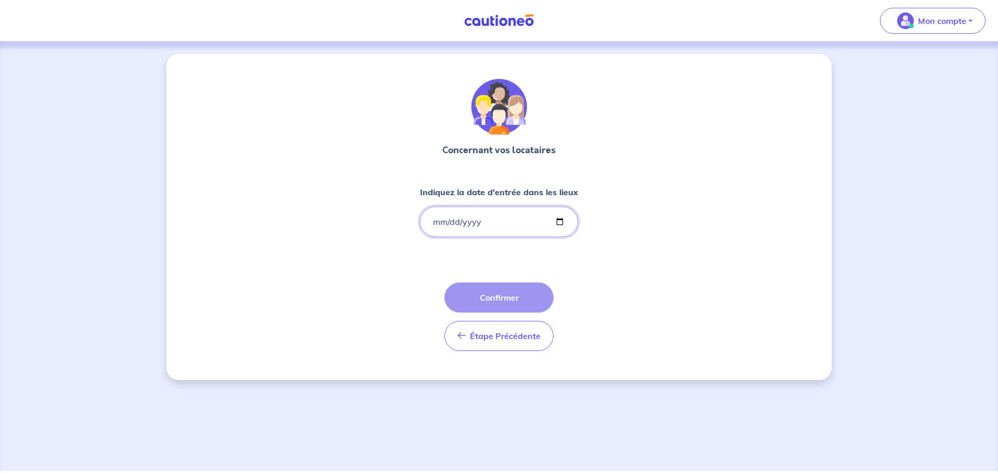
click at [468, 229] on input "Indiquez la date d'entrée dans les lieux" at bounding box center [499, 222] width 158 height 30
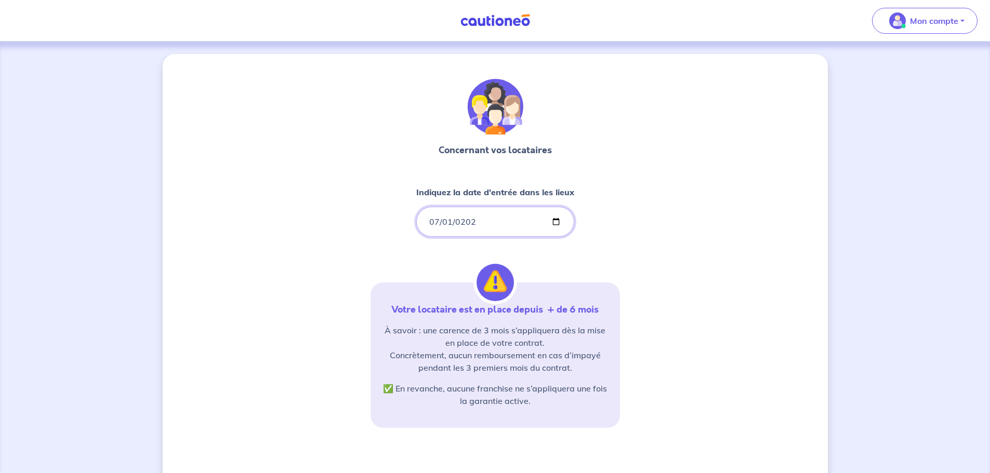
type input "2023-07-01"
click at [378, 228] on div "Concernant vos locataires Indiquez la date d'entrée dans les lieux 2023-07-01 V…" at bounding box center [494, 315] width 249 height 472
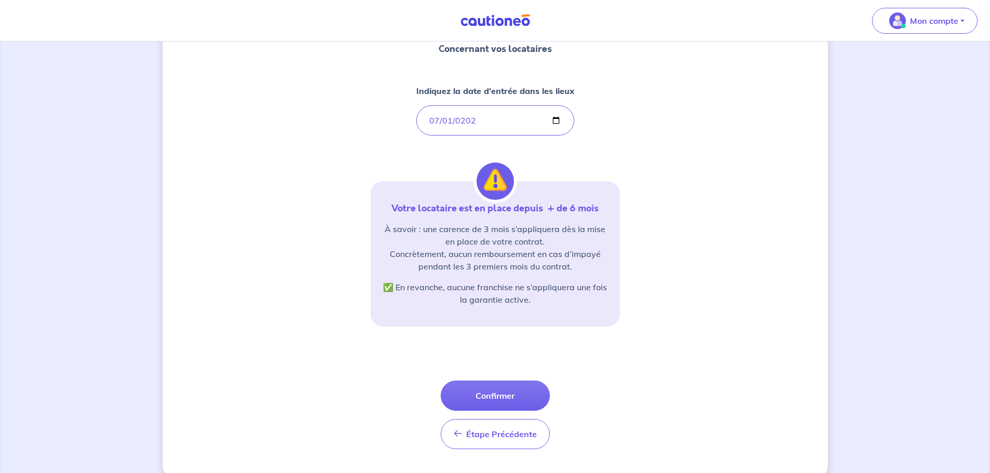
scroll to position [102, 0]
click at [508, 396] on button "Confirmer" at bounding box center [495, 395] width 109 height 30
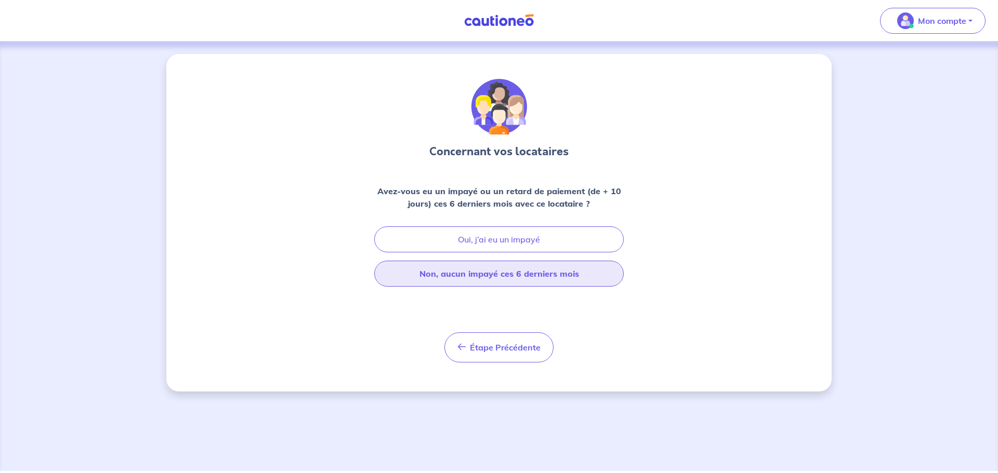
click at [496, 274] on button "Non, aucun impayé ces 6 derniers mois" at bounding box center [498, 274] width 249 height 26
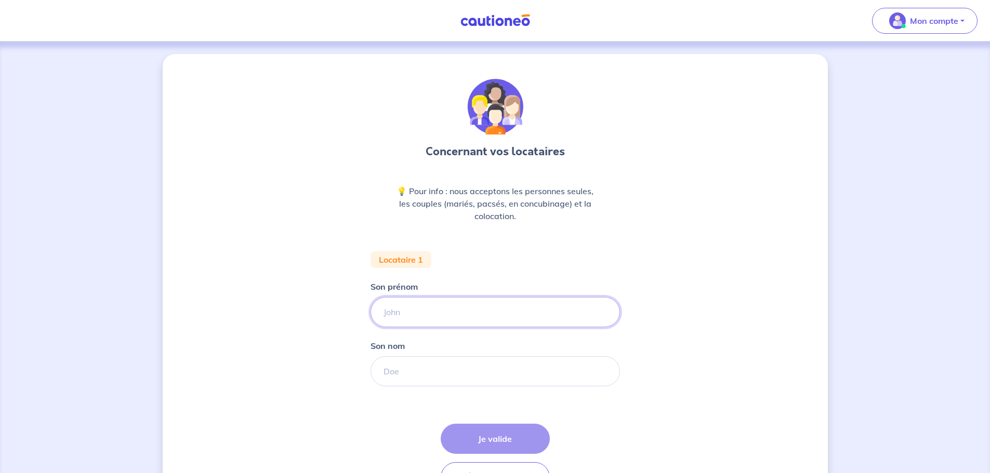
click at [409, 316] on input "Son prénom" at bounding box center [494, 312] width 249 height 30
type input "AUDREY"
click at [430, 367] on input "Son nom" at bounding box center [494, 371] width 249 height 30
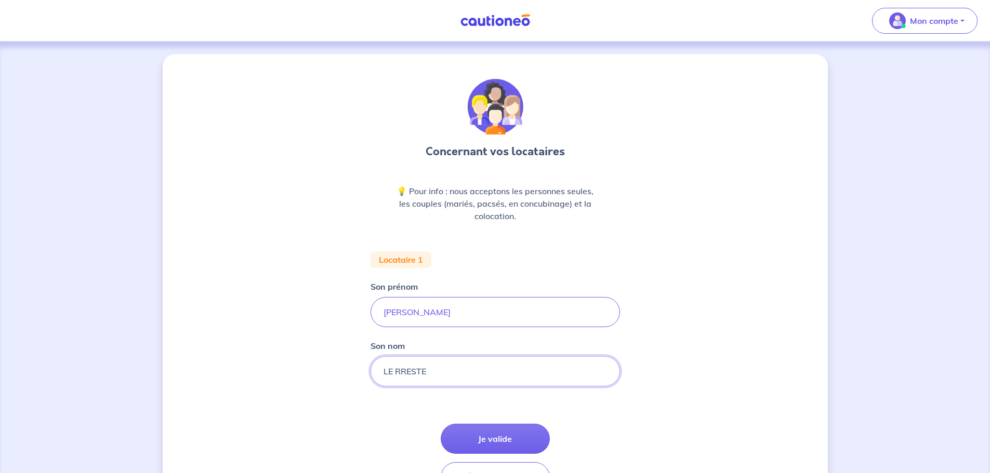
click at [401, 377] on input "LE RRESTE" at bounding box center [494, 371] width 249 height 30
type input "LE RESTE"
click at [307, 351] on div "Concernant vos locataires 💡 Pour info : nous acceptons les personnes seules, le…" at bounding box center [495, 292] width 665 height 476
click at [493, 436] on button "Je valide" at bounding box center [495, 439] width 109 height 30
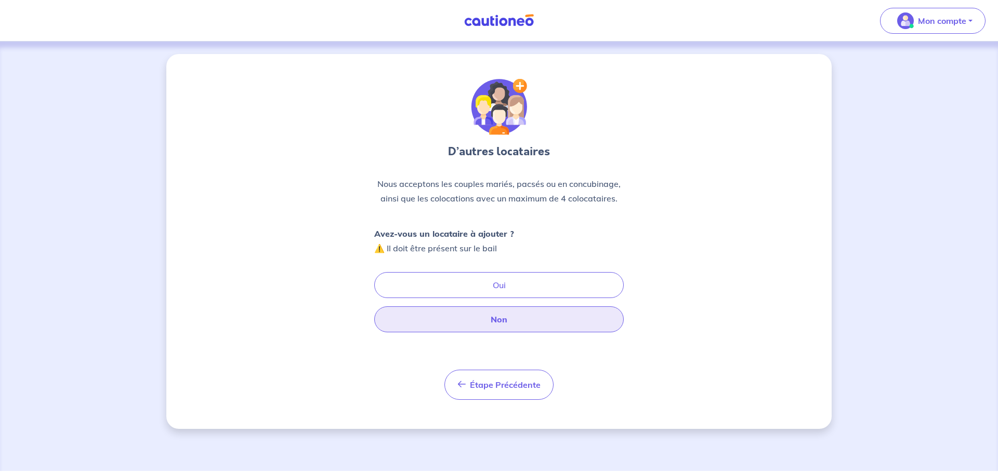
click at [496, 320] on button "Non" at bounding box center [498, 320] width 249 height 26
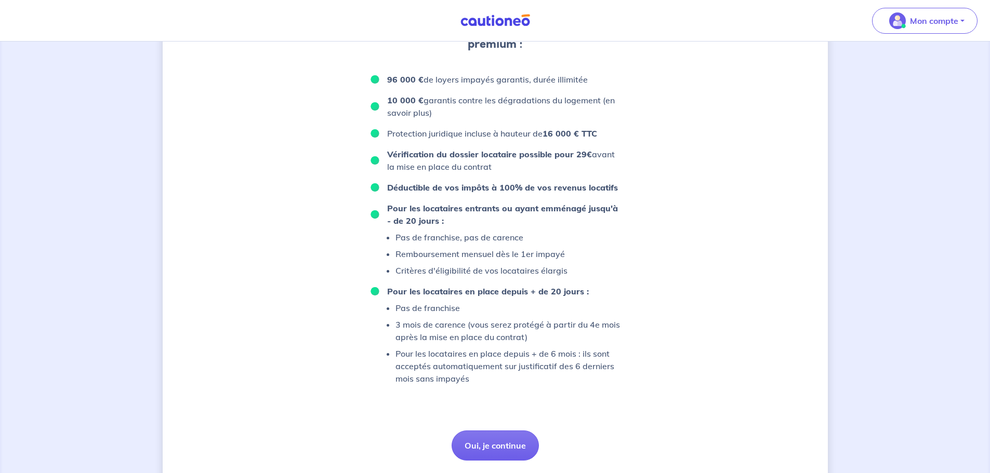
scroll to position [473, 0]
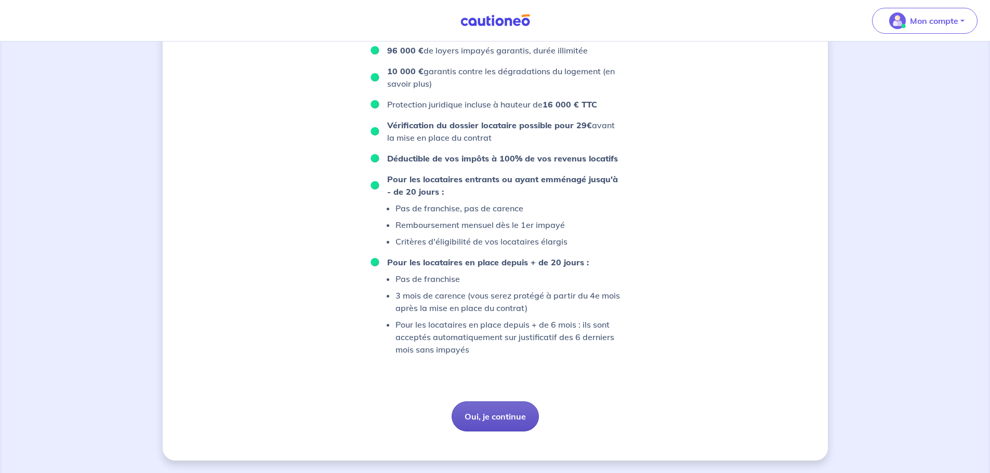
click at [483, 410] on button "Oui, je continue" at bounding box center [495, 417] width 87 height 30
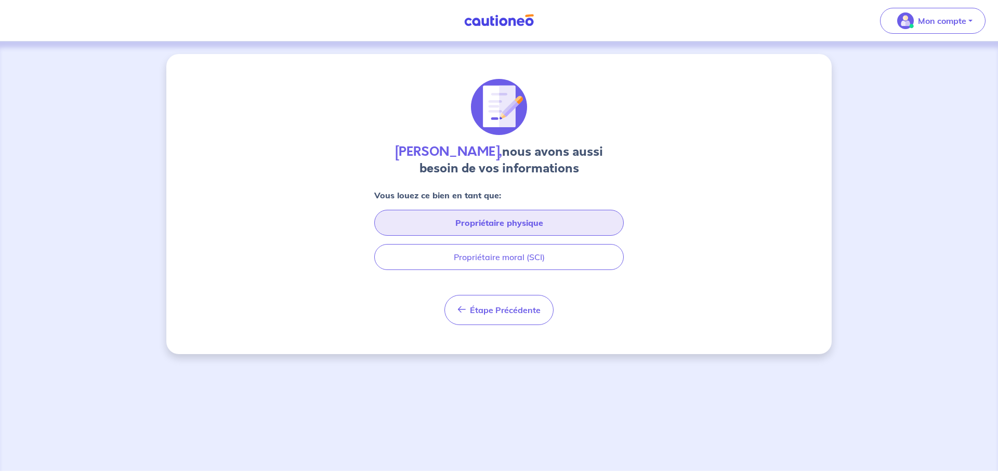
click at [464, 223] on button "Propriétaire physique" at bounding box center [498, 223] width 249 height 26
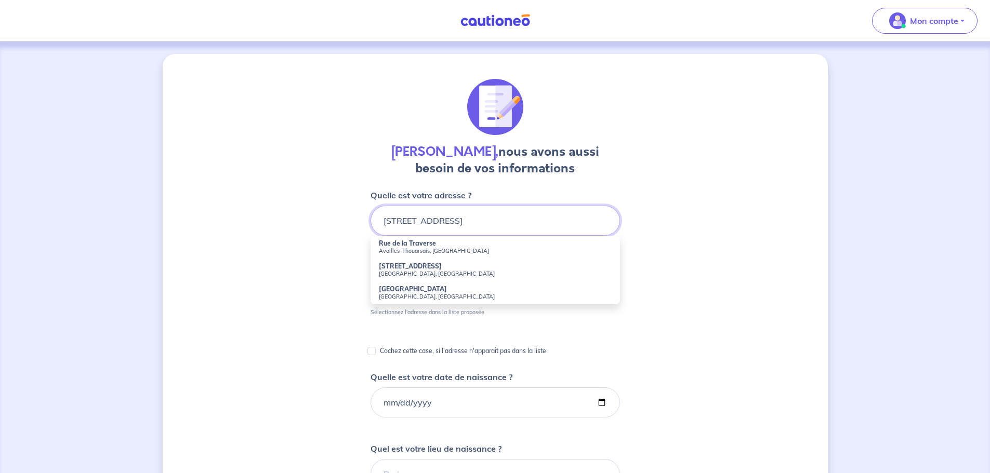
click at [510, 214] on input "27 RUE DE LA GICQUELLERIE" at bounding box center [494, 221] width 249 height 30
click at [284, 270] on div "Matthieu Erard, nous avons aussi besoin de vos informations Quelle est votre ad…" at bounding box center [495, 424] width 665 height 741
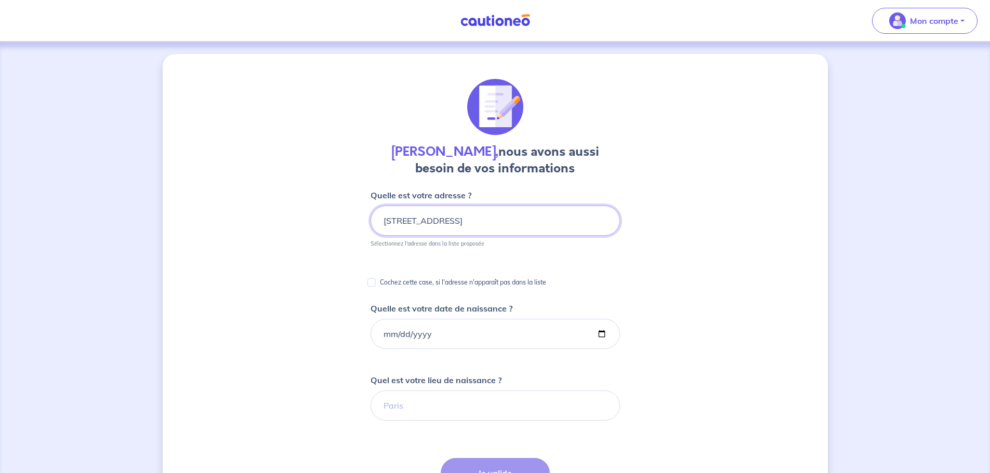
click at [506, 220] on input "27 RUE DE LA GICQUELLERIE" at bounding box center [494, 221] width 249 height 30
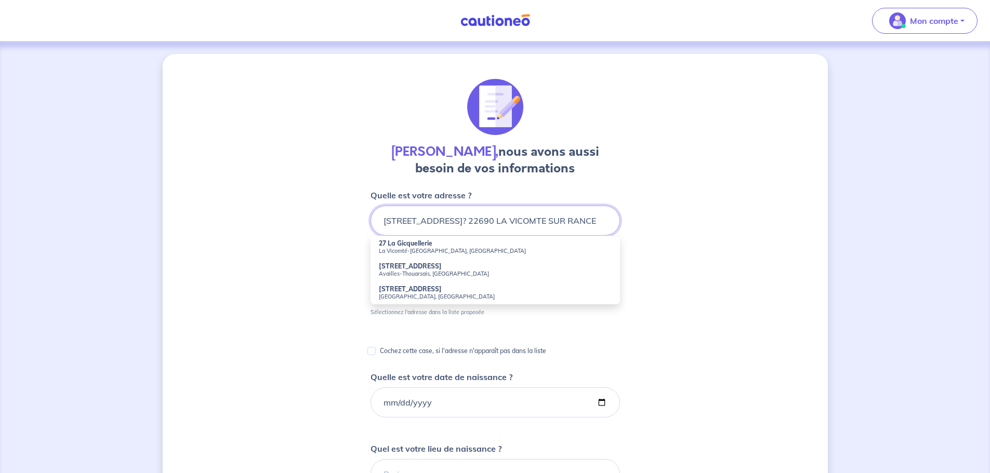
scroll to position [0, 25]
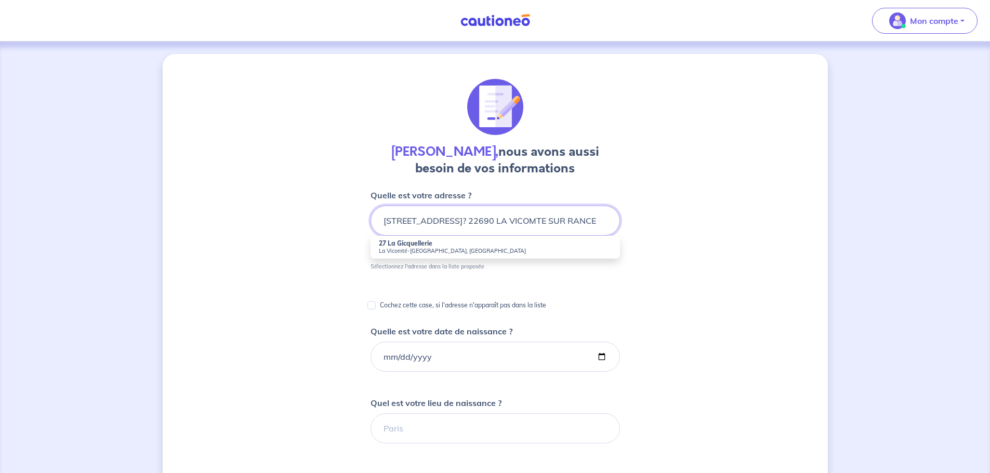
click at [476, 218] on input "27 RUE DE LA GICQUELLERIE? 22690 LA VICOMTE SUR RANCE" at bounding box center [494, 221] width 249 height 30
click at [417, 247] on strong "27 La Gicquellerie" at bounding box center [406, 244] width 54 height 8
type input "27 La Gicquellerie, La Vicomté-sur-Rance, France"
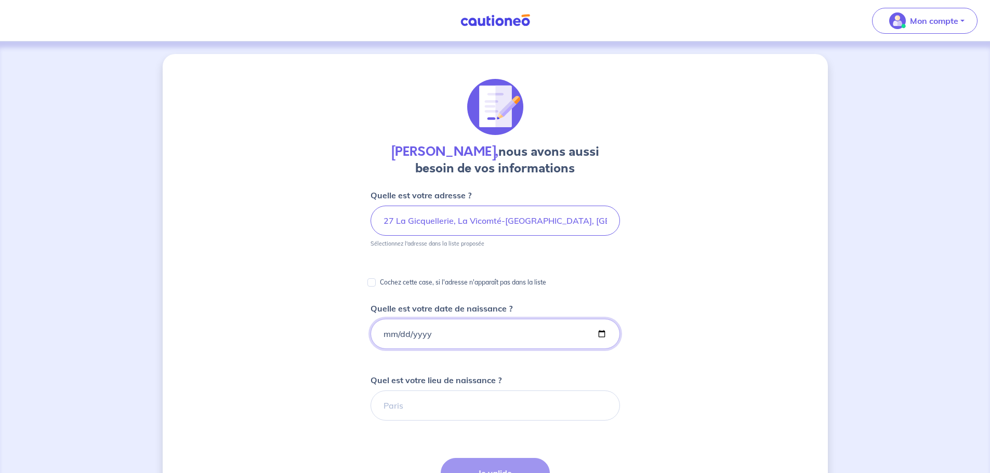
click at [388, 329] on input "Quelle est votre date de naissance ?" at bounding box center [494, 334] width 249 height 30
type input "1981-04-27"
click at [349, 296] on div "Matthieu Erard, nous avons aussi besoin de vos informations Quelle est votre ad…" at bounding box center [495, 390] width 665 height 672
click at [392, 403] on input "Quel est votre lieu de naissance ?" at bounding box center [494, 406] width 249 height 30
click at [410, 404] on input "SAIN TMALO" at bounding box center [494, 406] width 249 height 30
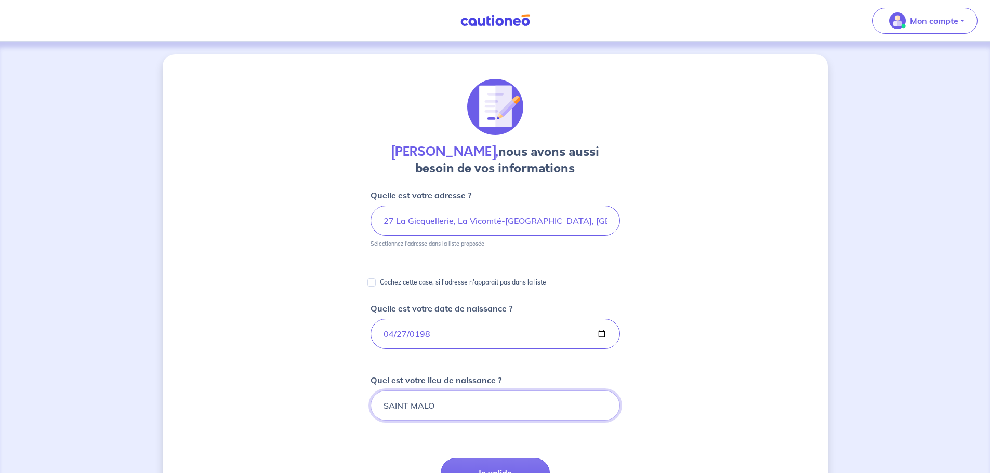
type input "SAINT MALO"
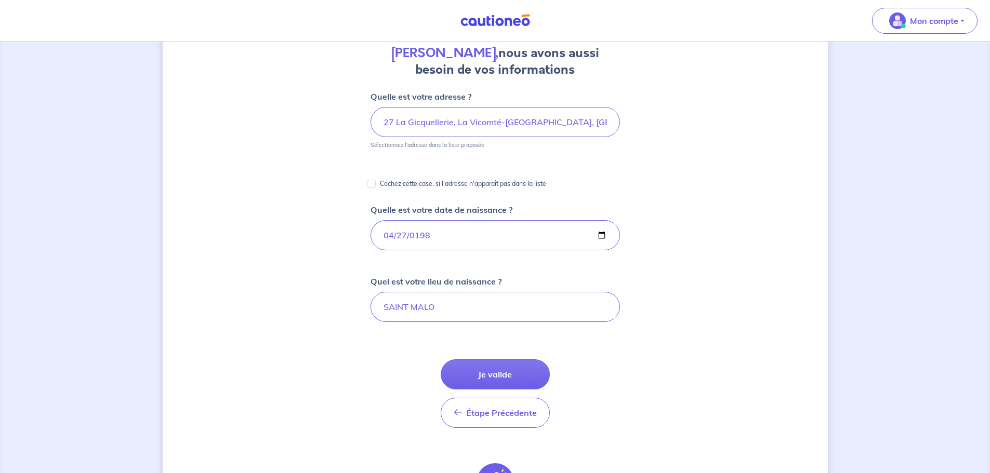
scroll to position [101, 0]
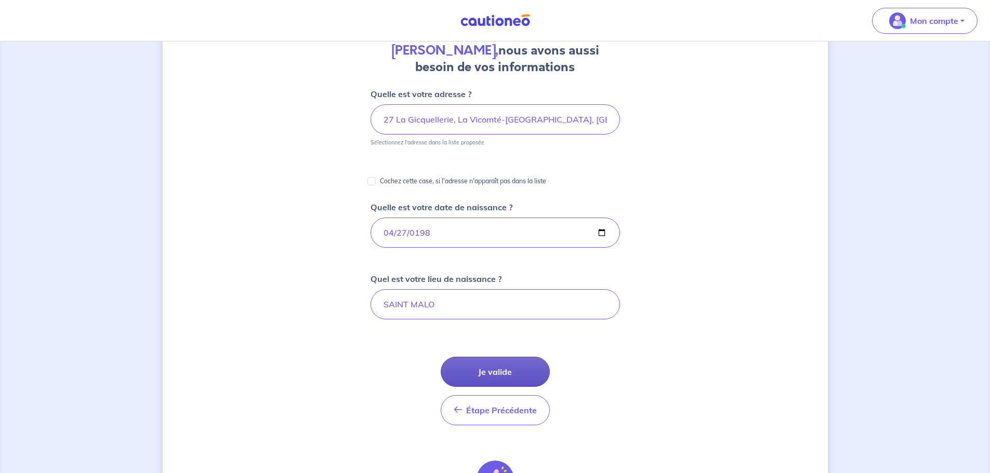
click at [528, 368] on button "Je valide" at bounding box center [495, 372] width 109 height 30
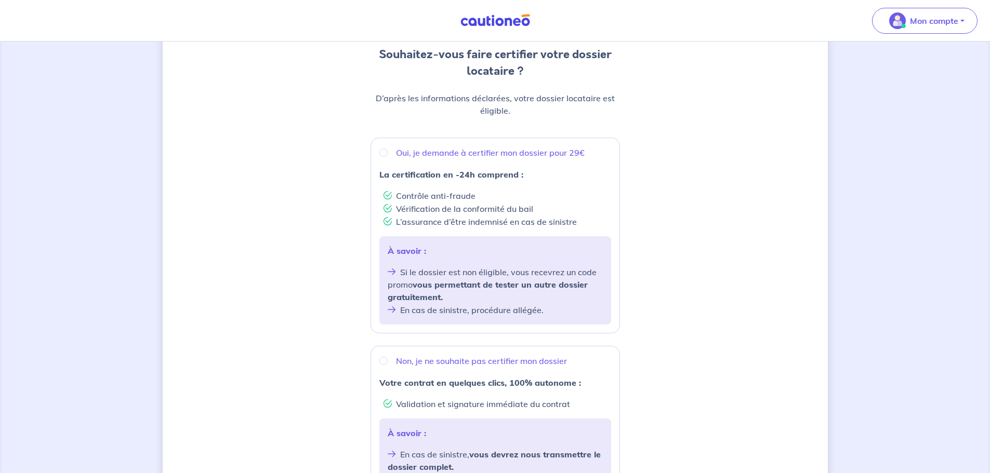
scroll to position [109, 0]
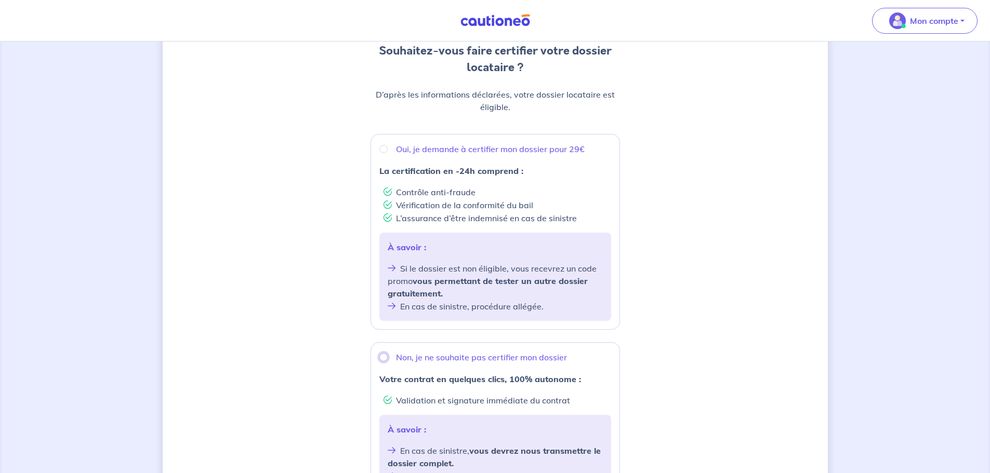
click at [380, 357] on input "Non, je ne souhaite pas certifier mon dossier" at bounding box center [383, 357] width 8 height 8
radio input "true"
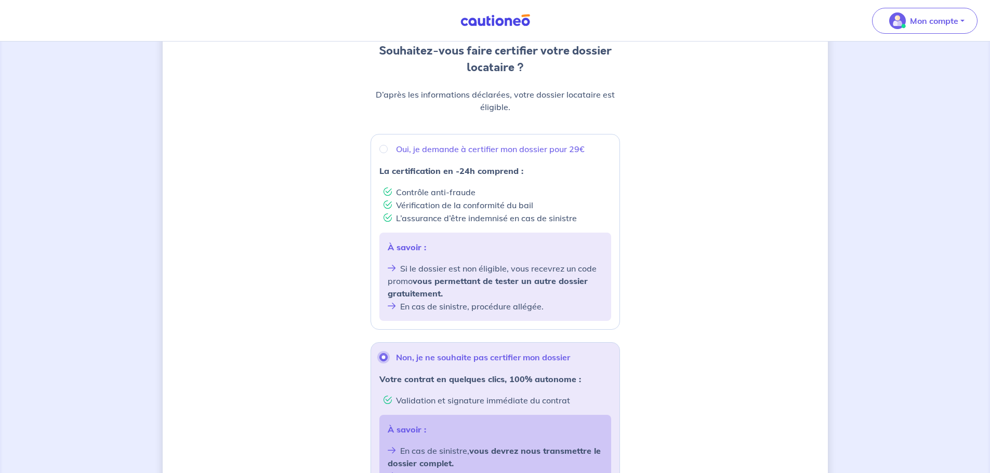
click at [380, 357] on input "Non, je ne souhaite pas certifier mon dossier" at bounding box center [383, 357] width 8 height 8
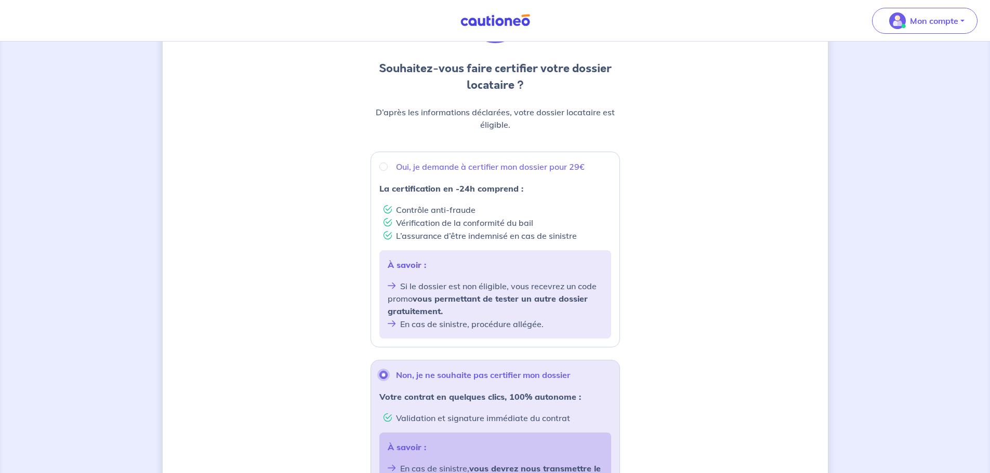
scroll to position [91, 0]
click at [382, 168] on input "Oui, je demande à certifier mon dossier pour 29€" at bounding box center [383, 167] width 8 height 8
radio input "true"
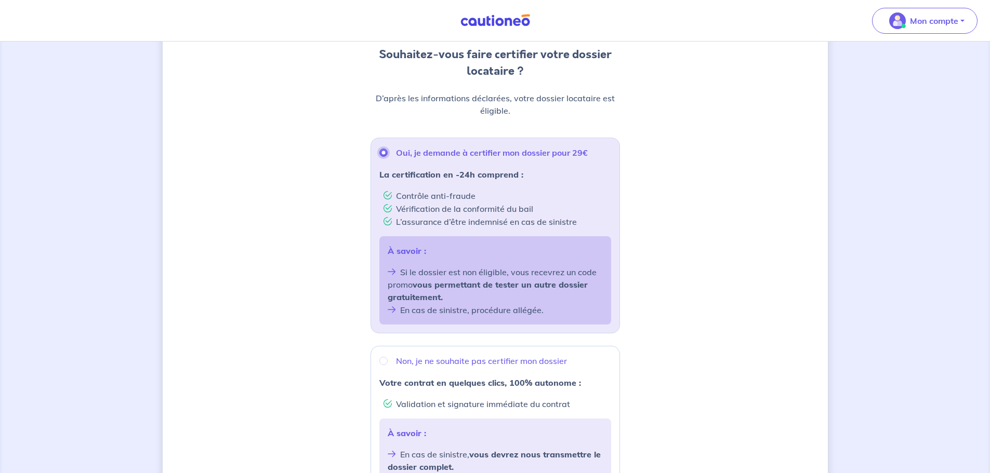
scroll to position [304, 0]
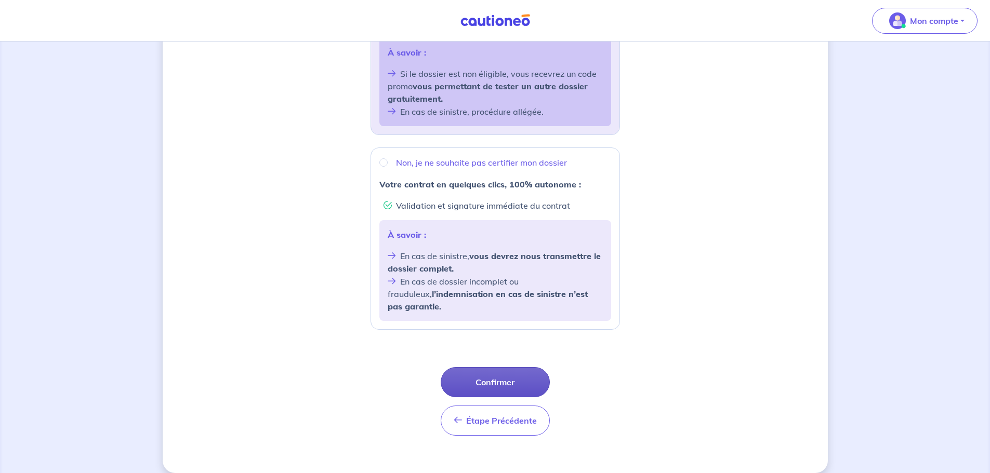
click at [475, 367] on button "Confirmer" at bounding box center [495, 382] width 109 height 30
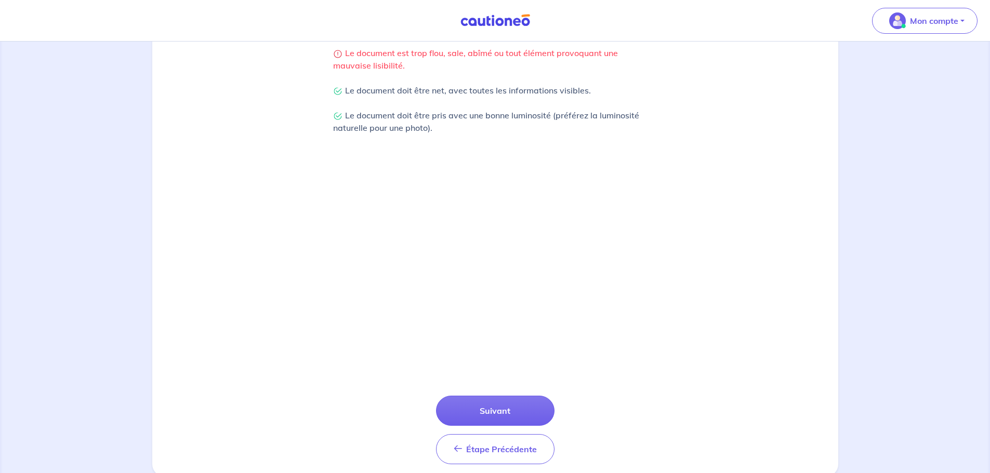
scroll to position [271, 0]
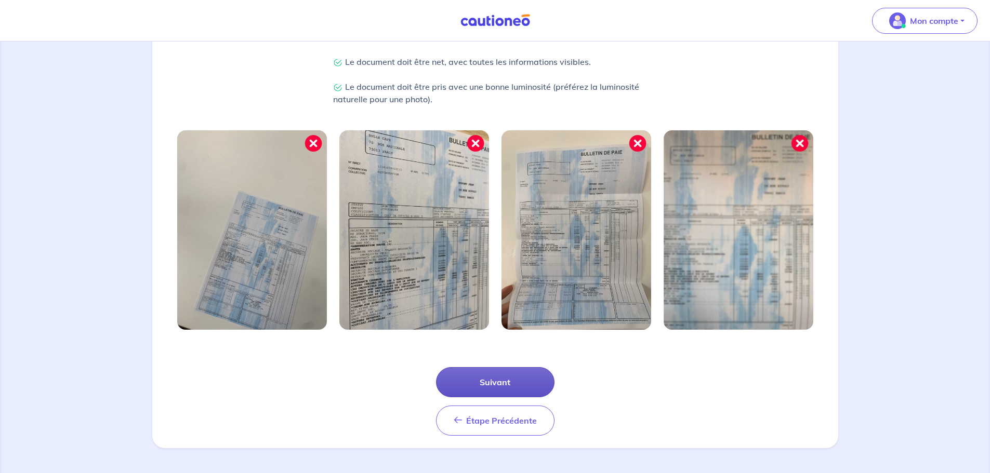
click at [507, 379] on button "Suivant" at bounding box center [495, 382] width 118 height 30
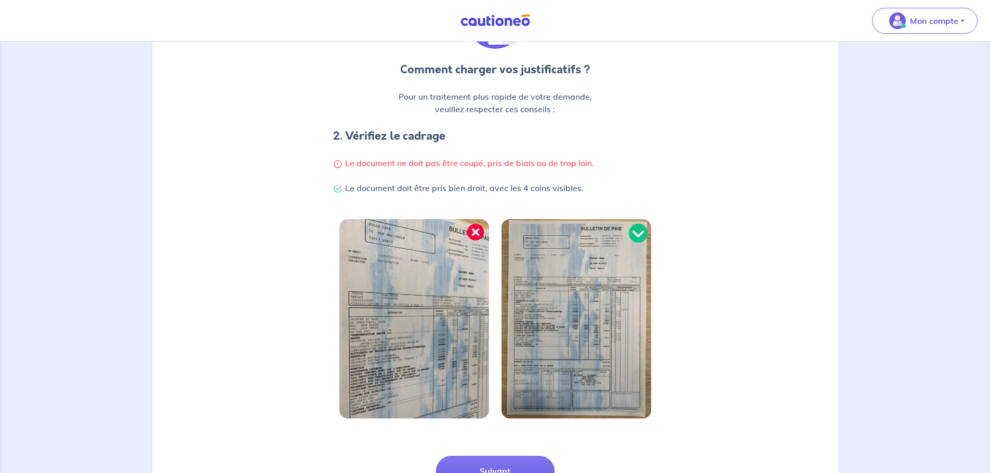
scroll to position [132, 0]
click at [478, 468] on button "Suivant" at bounding box center [495, 471] width 118 height 30
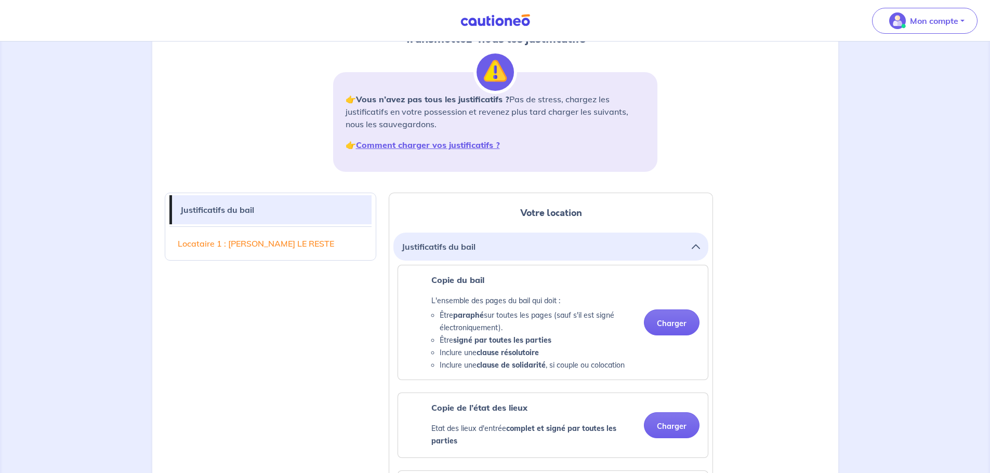
scroll to position [118, 0]
click at [660, 321] on button "Charger" at bounding box center [672, 323] width 56 height 26
click at [659, 325] on button "Charger" at bounding box center [672, 323] width 56 height 26
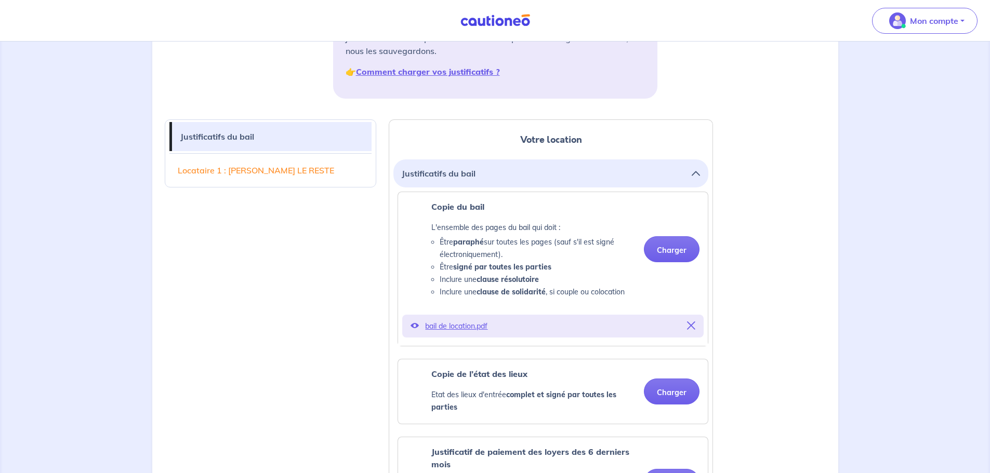
scroll to position [190, 0]
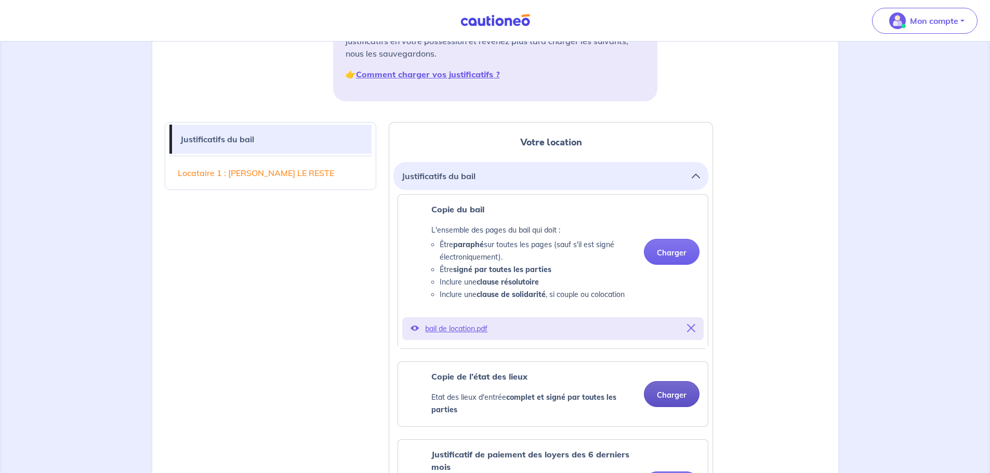
click at [657, 387] on button "Charger" at bounding box center [672, 394] width 56 height 26
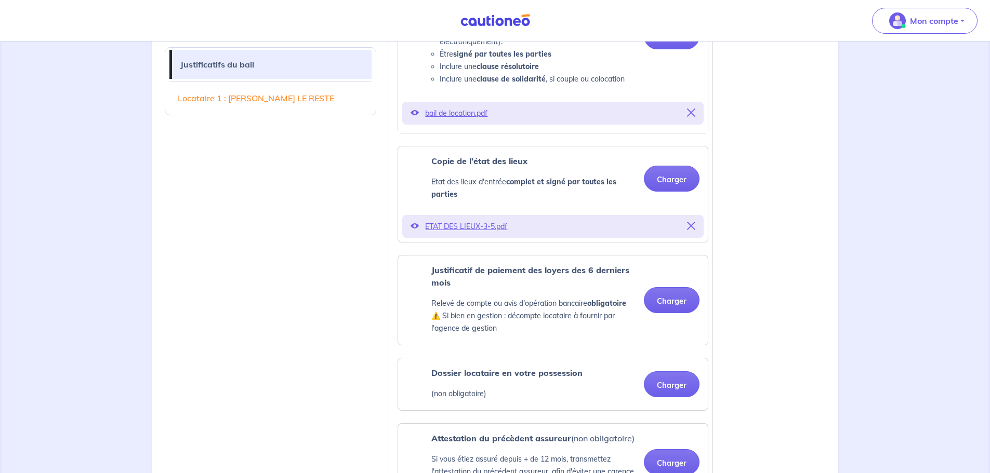
scroll to position [407, 0]
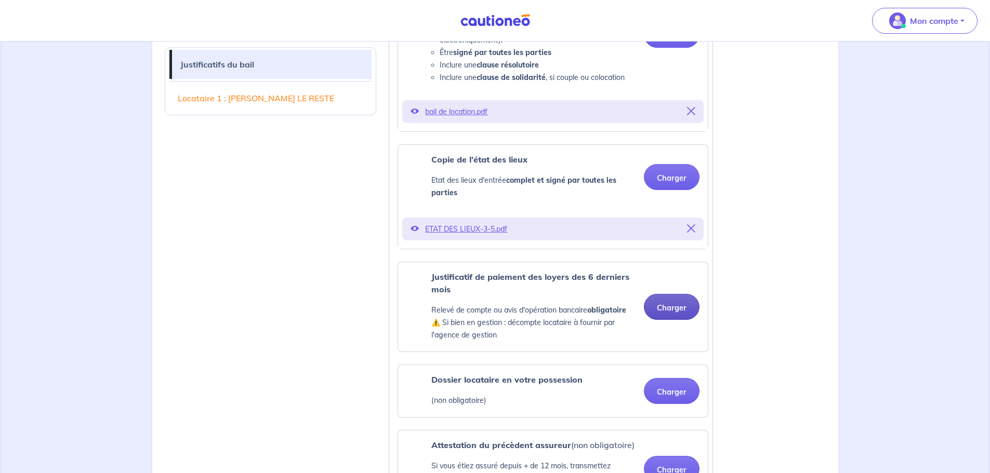
click at [681, 315] on button "Charger" at bounding box center [672, 307] width 56 height 26
click at [682, 310] on button "Charger" at bounding box center [672, 307] width 56 height 26
click at [674, 302] on button "Charger" at bounding box center [672, 307] width 56 height 26
click at [679, 312] on button "Charger" at bounding box center [672, 307] width 56 height 26
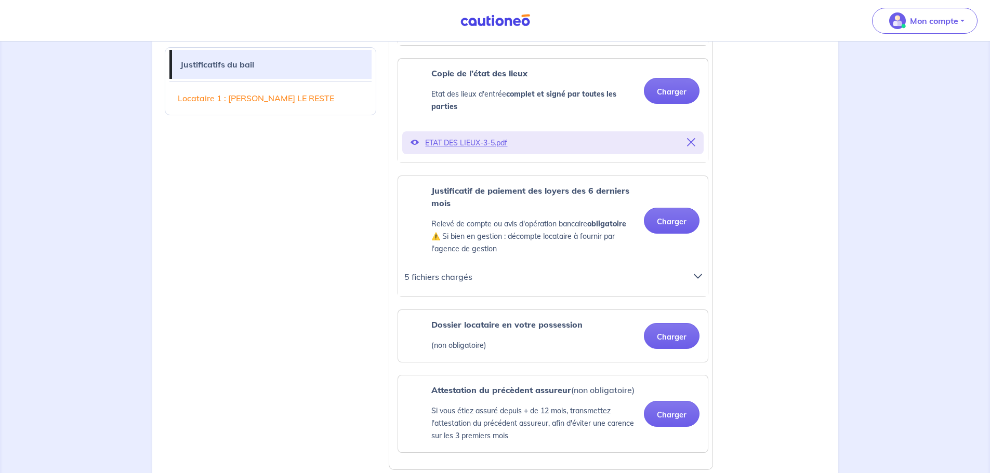
scroll to position [493, 0]
click at [697, 277] on icon at bounding box center [698, 277] width 8 height 8
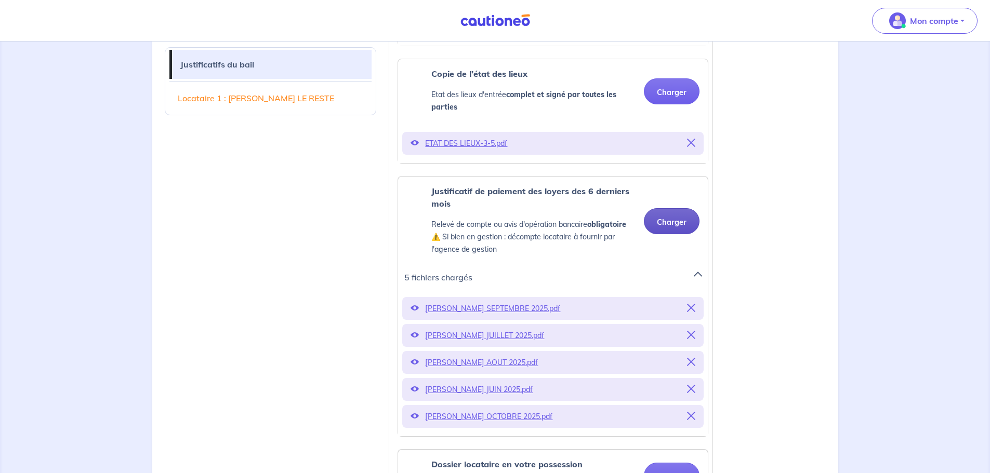
click at [675, 219] on button "Charger" at bounding box center [672, 221] width 56 height 26
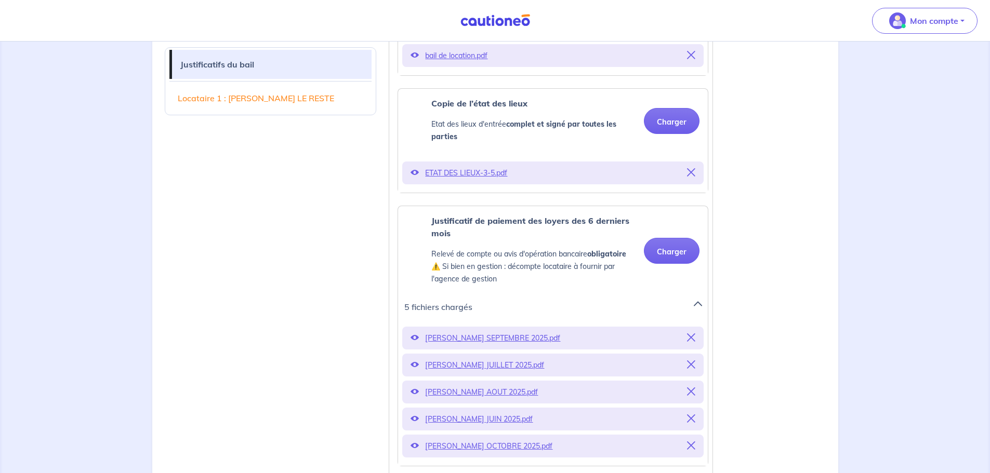
scroll to position [462, 0]
click at [668, 246] on button "Charger" at bounding box center [672, 251] width 56 height 26
click at [662, 245] on button "Charger" at bounding box center [672, 251] width 56 height 26
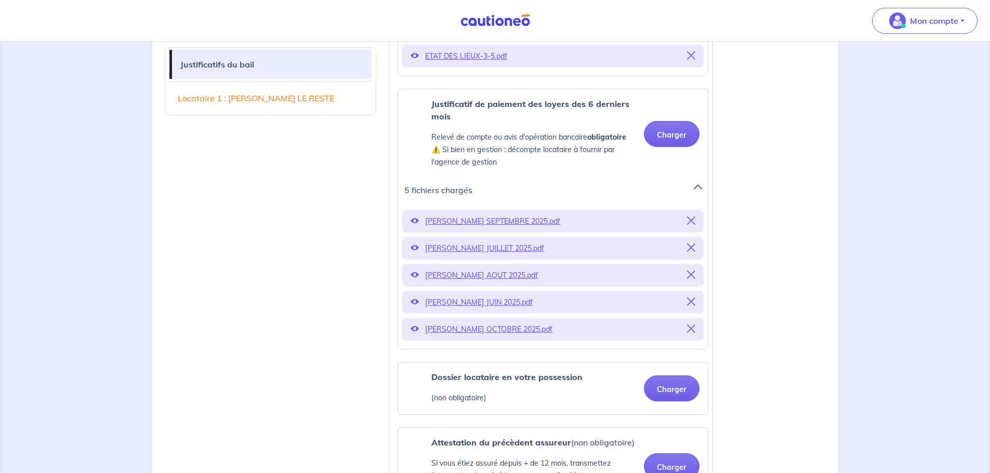
scroll to position [582, 0]
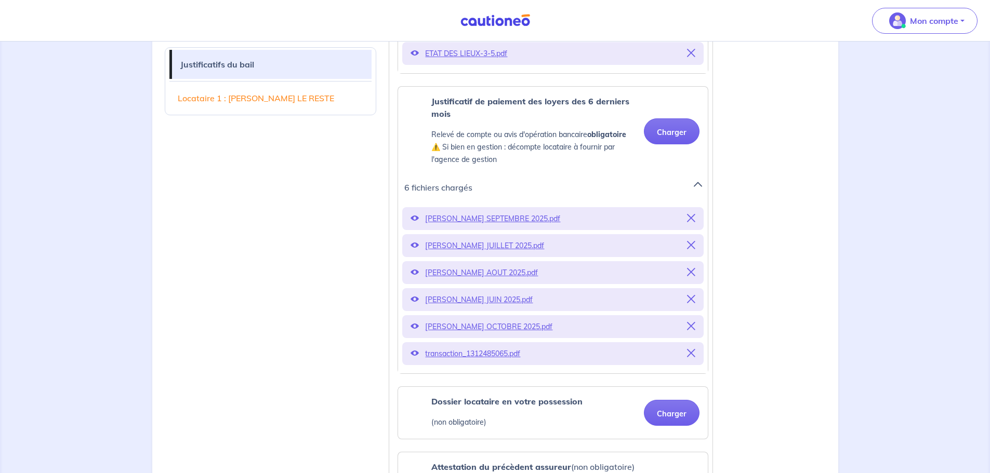
drag, startPoint x: 500, startPoint y: 351, endPoint x: 690, endPoint y: 355, distance: 190.2
click at [690, 355] on icon at bounding box center [691, 353] width 8 height 8
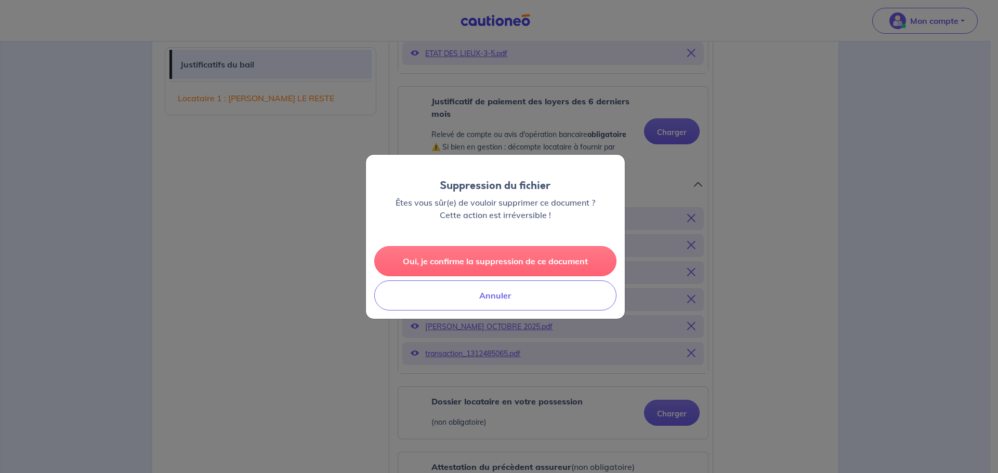
click at [518, 254] on button "Oui, je confirme la suppression de ce document" at bounding box center [495, 261] width 242 height 30
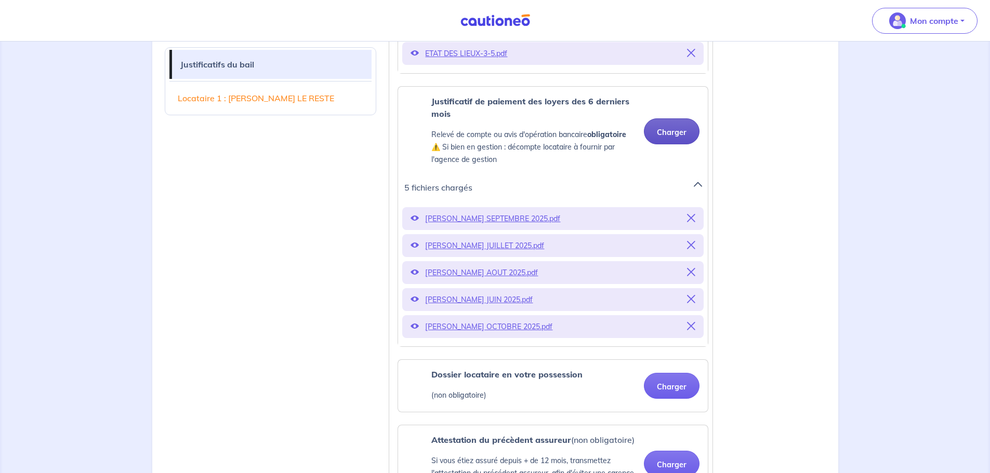
click at [669, 120] on button "Charger" at bounding box center [672, 131] width 56 height 26
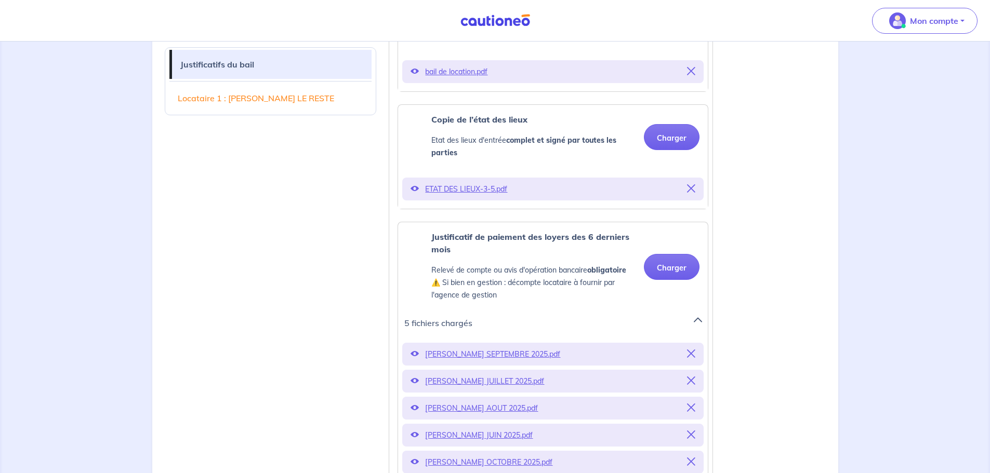
scroll to position [439, 0]
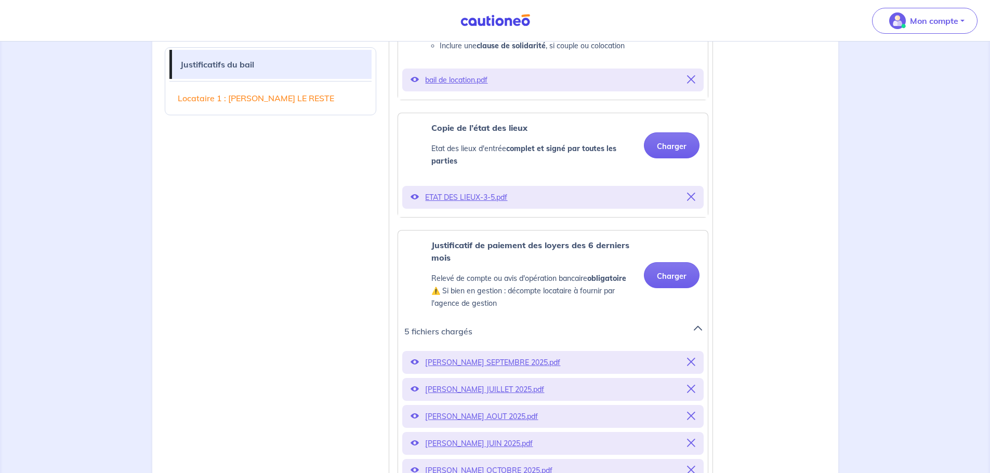
click at [266, 99] on link "Locataire 1 : AUDREY LE RESTE" at bounding box center [270, 98] width 203 height 29
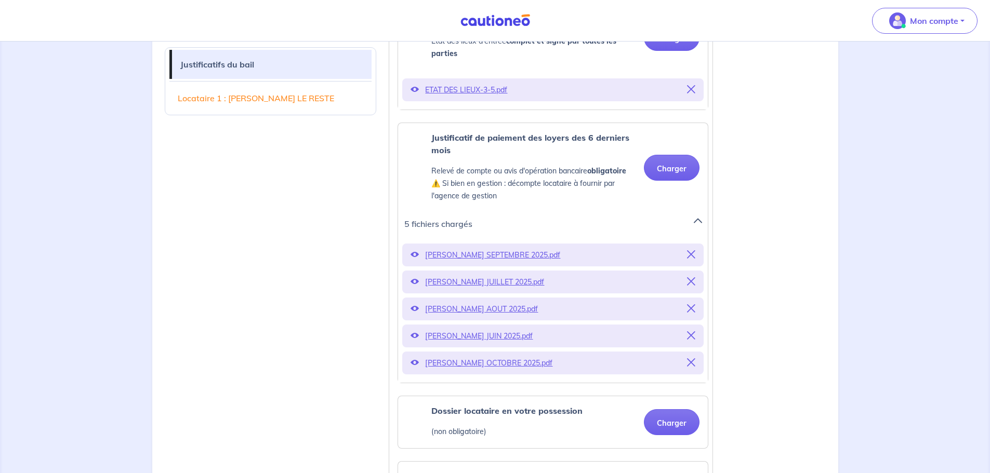
scroll to position [542, 0]
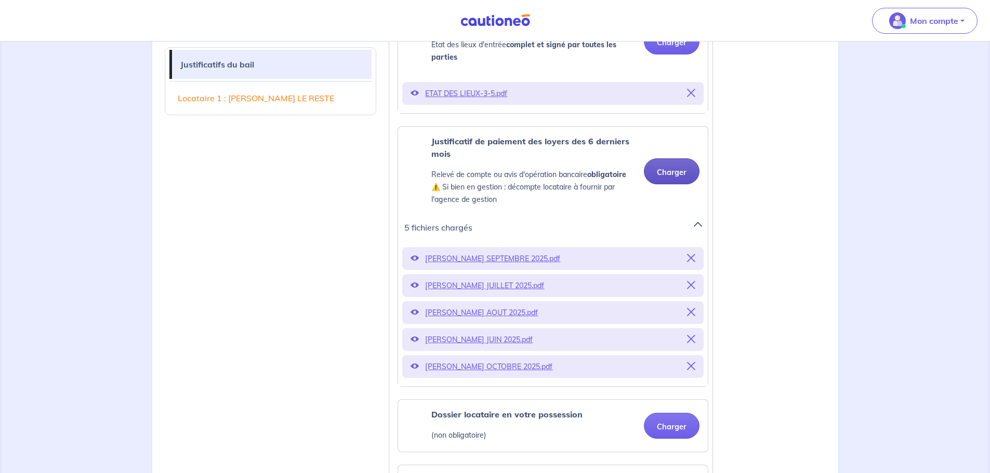
click at [680, 173] on button "Charger" at bounding box center [672, 171] width 56 height 26
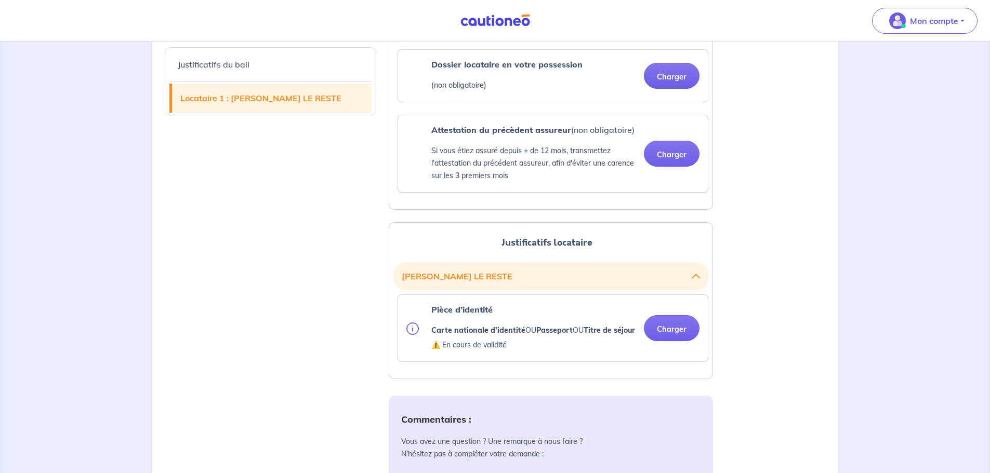
scroll to position [921, 0]
click at [669, 335] on button "Charger" at bounding box center [672, 327] width 56 height 26
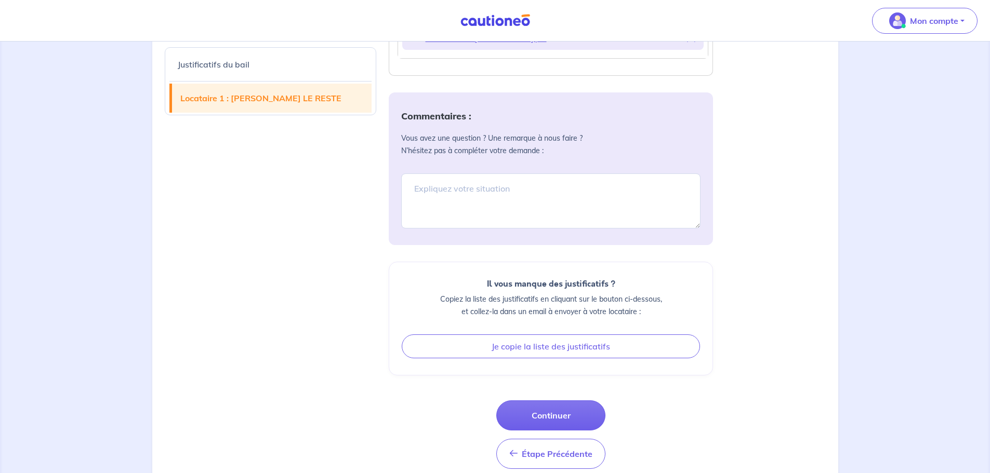
scroll to position [1296, 0]
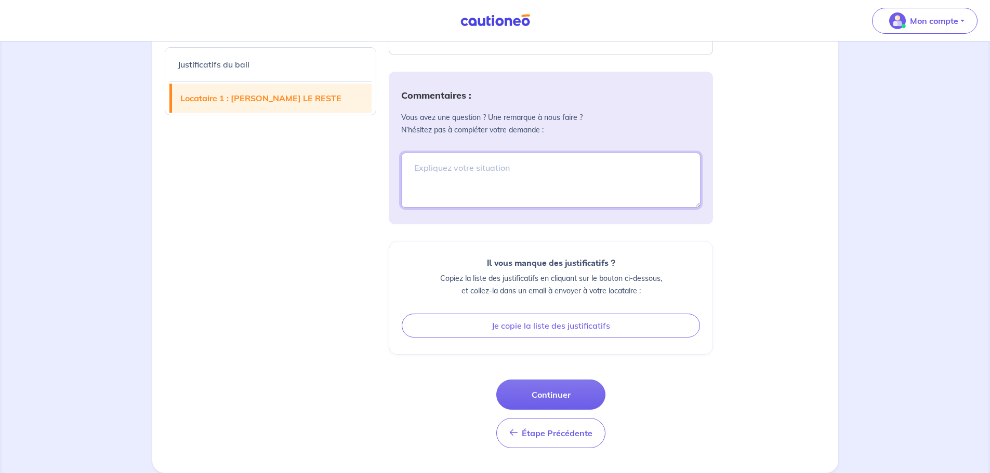
click at [435, 179] on textarea at bounding box center [550, 180] width 299 height 55
paste textarea "ODEALIM-INT"
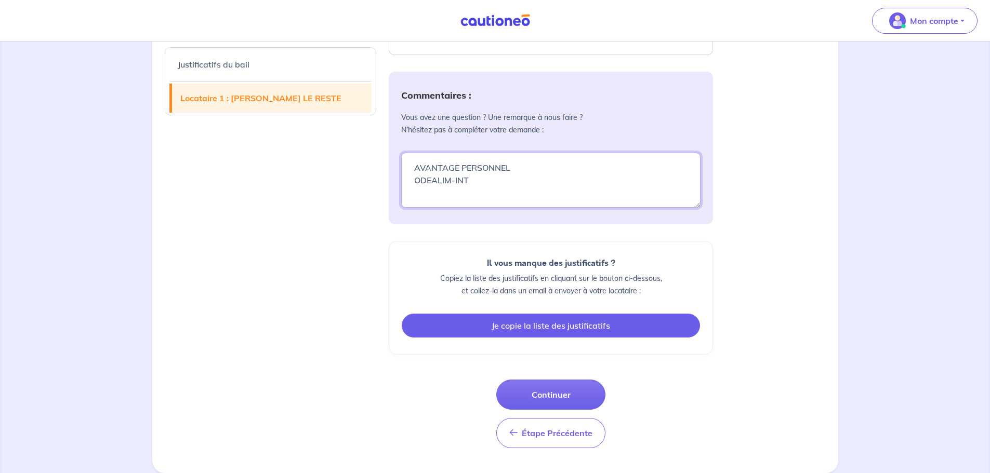
type textarea "AVANTAGE PERSONNEL ODEALIM-INT"
click at [575, 325] on button "Je copie la liste des justificatifs" at bounding box center [551, 326] width 298 height 24
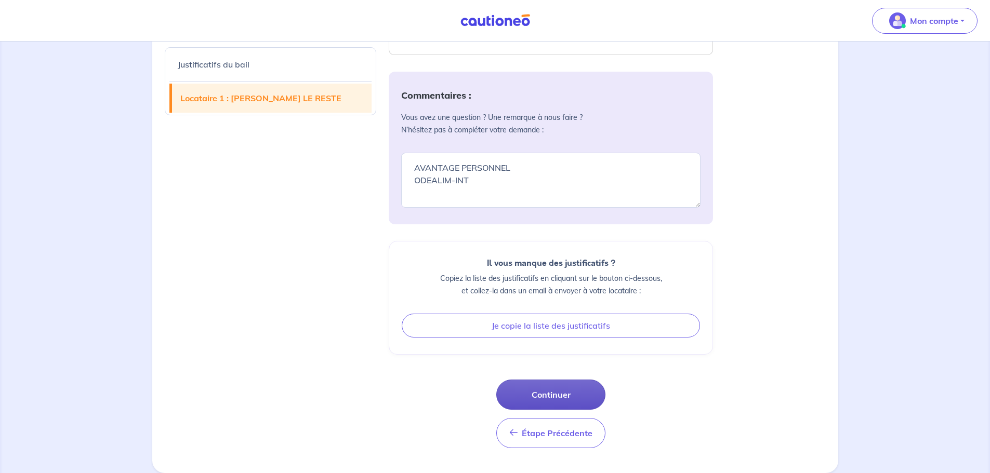
click at [547, 392] on button "Continuer" at bounding box center [550, 395] width 109 height 30
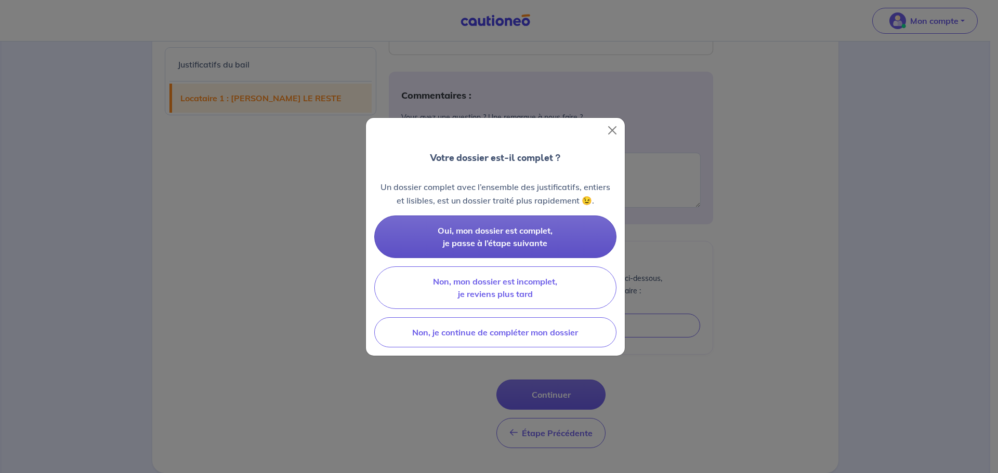
click at [489, 236] on button "Oui, mon dossier est complet, je passe à l’étape suivante" at bounding box center [495, 237] width 242 height 43
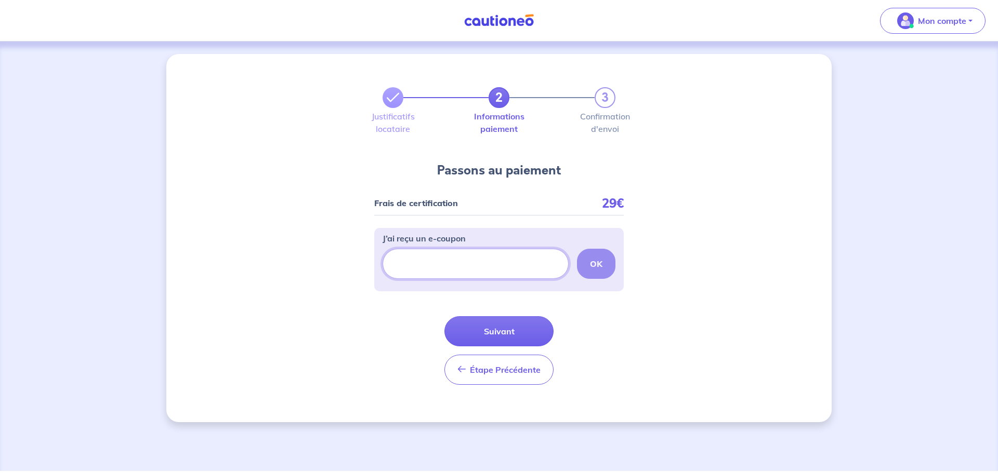
click at [455, 260] on input "J’ai reçu un e-coupon" at bounding box center [475, 264] width 186 height 30
paste input "AUDREY LE RESTE : • Pièce d’identité MATTHIEU ERARD : • Copie du bail • Copie d…"
drag, startPoint x: 554, startPoint y: 264, endPoint x: 365, endPoint y: 263, distance: 189.1
click at [365, 263] on div "2 3 Justificatifs locataire Informations paiement Confirmation d'envoi Passons …" at bounding box center [498, 238] width 665 height 368
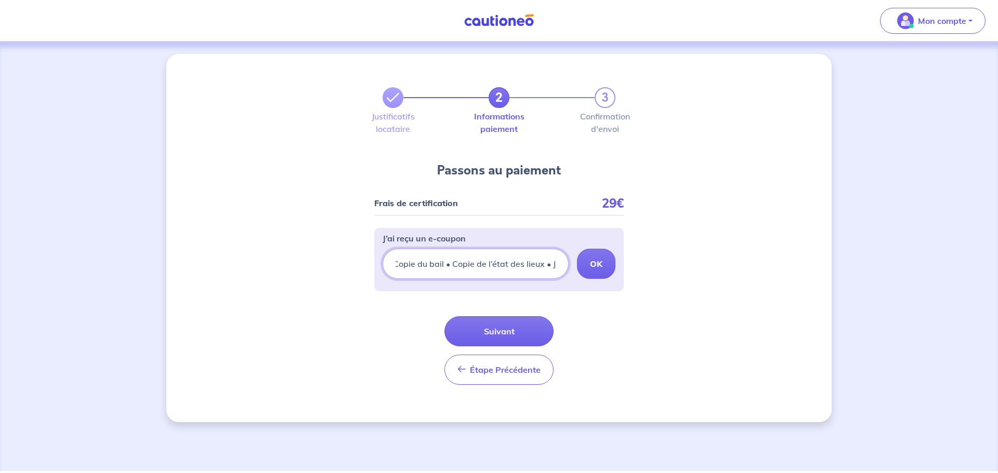
scroll to position [0, 143]
type input "AUDREY LE RESTE : • Pièce d’identité MATTHIEU ERARD : • Copie du bail • Copie d…"
click at [362, 263] on div "2 3 Justificatifs locataire Informations paiement Confirmation d'envoi Passons …" at bounding box center [498, 238] width 665 height 368
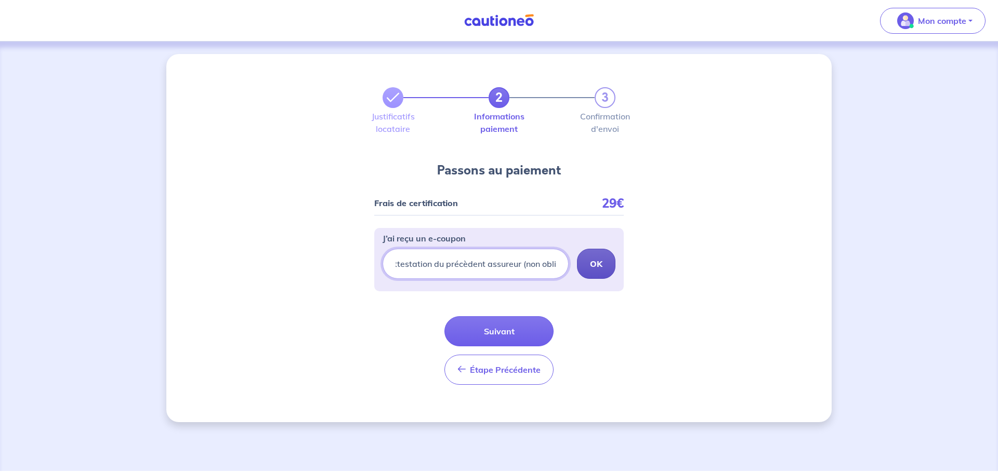
drag, startPoint x: 392, startPoint y: 262, endPoint x: 603, endPoint y: 272, distance: 211.2
click at [603, 272] on div "AUDREY LE RESTE : • Pièce d’identité MATTHIEU ERARD : • Copie du bail • Copie d…" at bounding box center [498, 264] width 233 height 30
paste input "ODEALIM-INT"
click at [587, 253] on button "OK" at bounding box center [596, 264] width 38 height 30
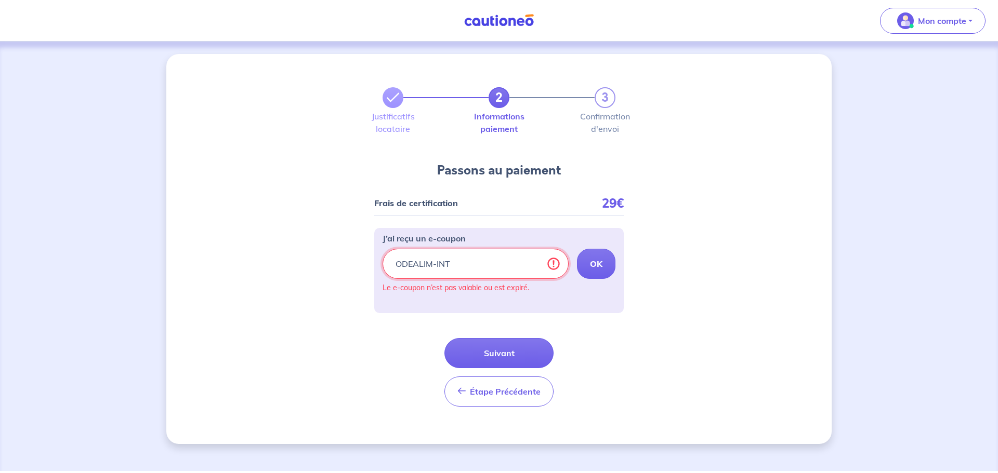
click at [477, 261] on input "ODEALIM-INT" at bounding box center [475, 264] width 186 height 30
type input "O"
click at [573, 344] on form "Frais de certification 29€ J’ai reçu un e-coupon OK Le e-coupon n’est pas valab…" at bounding box center [498, 303] width 249 height 224
click at [512, 346] on button "Suivant" at bounding box center [498, 353] width 109 height 30
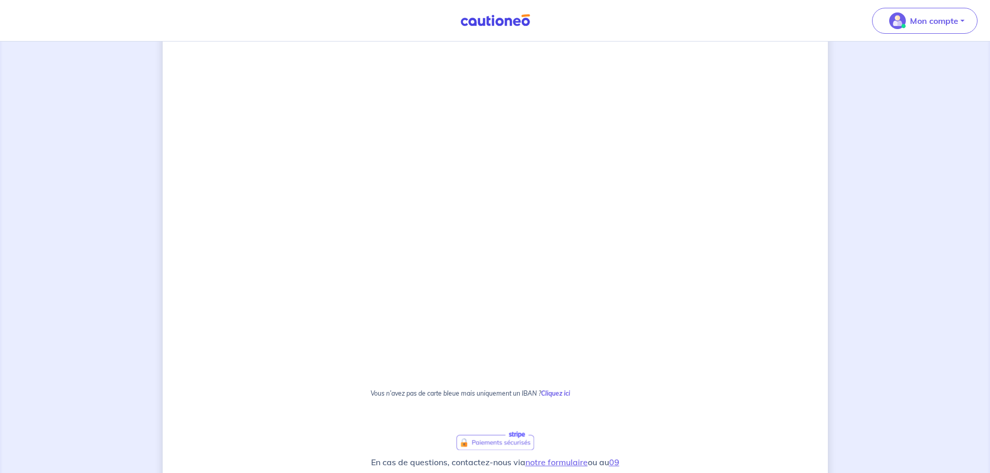
scroll to position [410, 0]
click at [314, 242] on div "2 3 Justificatifs locataire Informations paiement Confirmation d'envoi Passons …" at bounding box center [495, 129] width 665 height 971
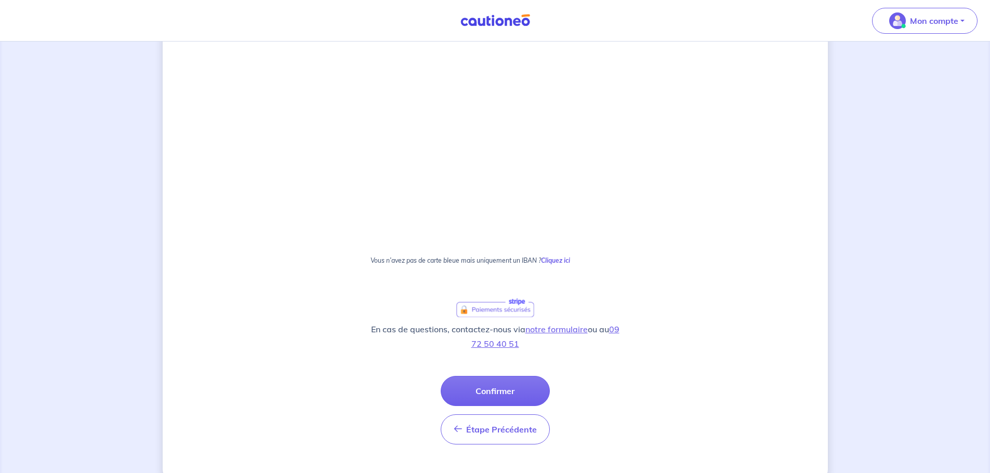
scroll to position [544, 0]
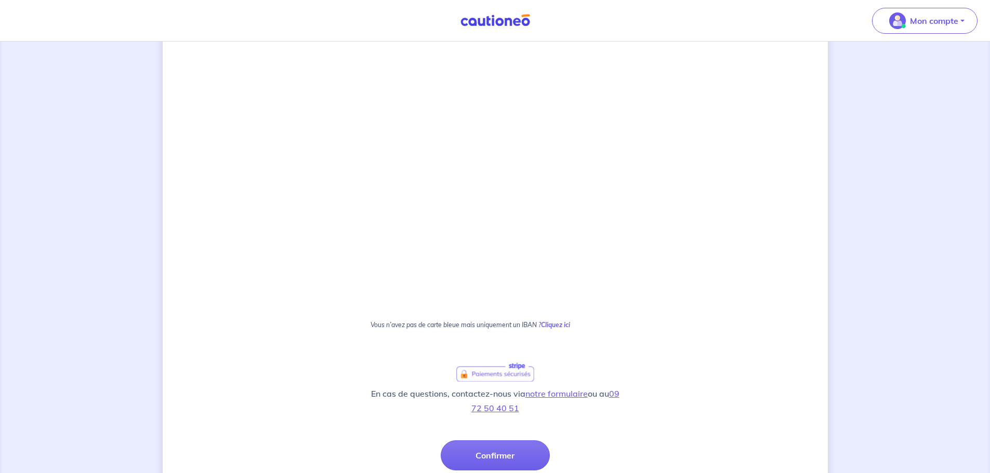
scroll to position [564, 0]
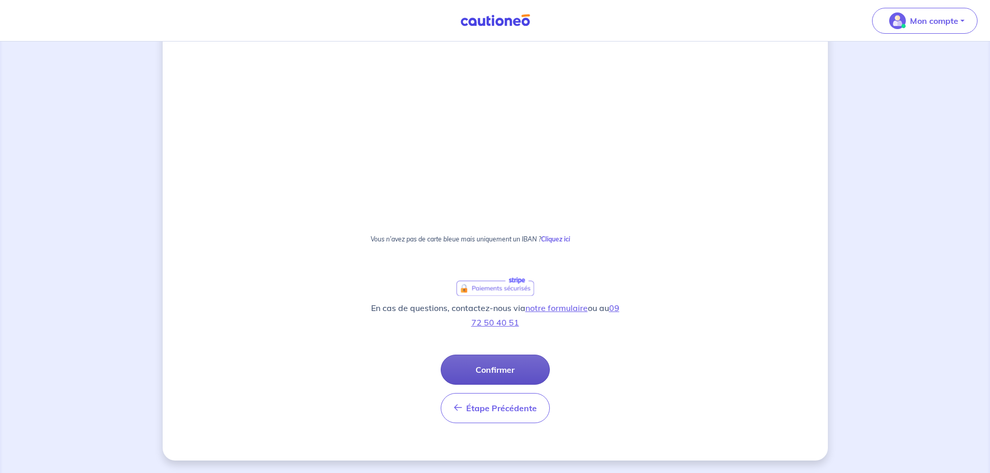
click at [488, 365] on button "Confirmer" at bounding box center [495, 370] width 109 height 30
click at [488, 365] on div "Étape Précédente Précédent Confirmer Confirmer" at bounding box center [495, 389] width 109 height 69
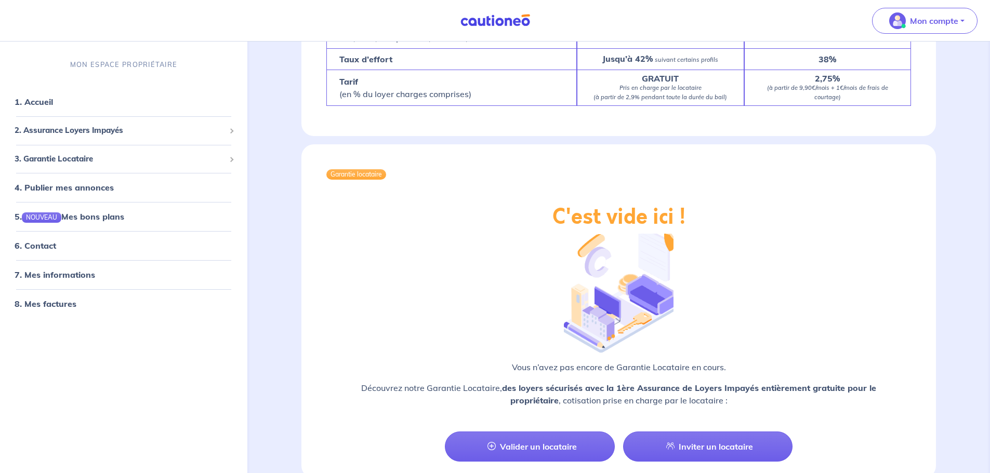
scroll to position [1028, 0]
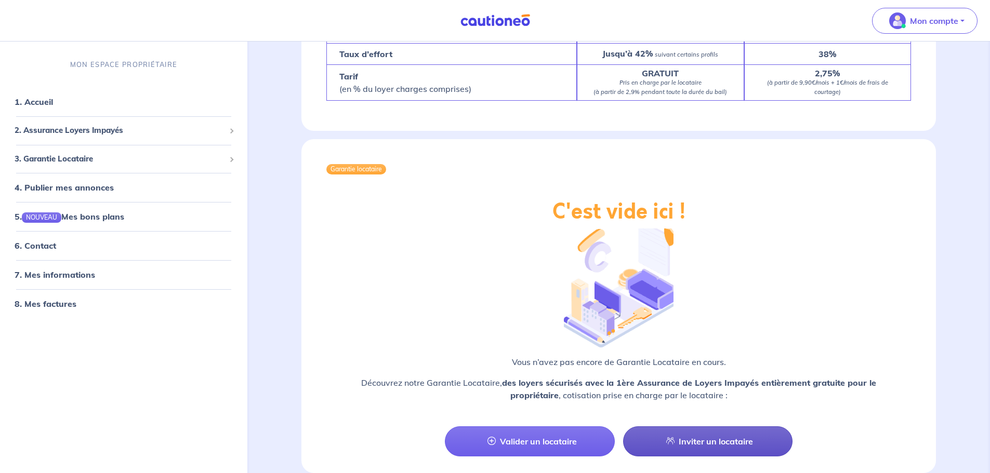
click at [664, 427] on link "Inviter un locataire" at bounding box center [707, 442] width 169 height 30
select select "FR"
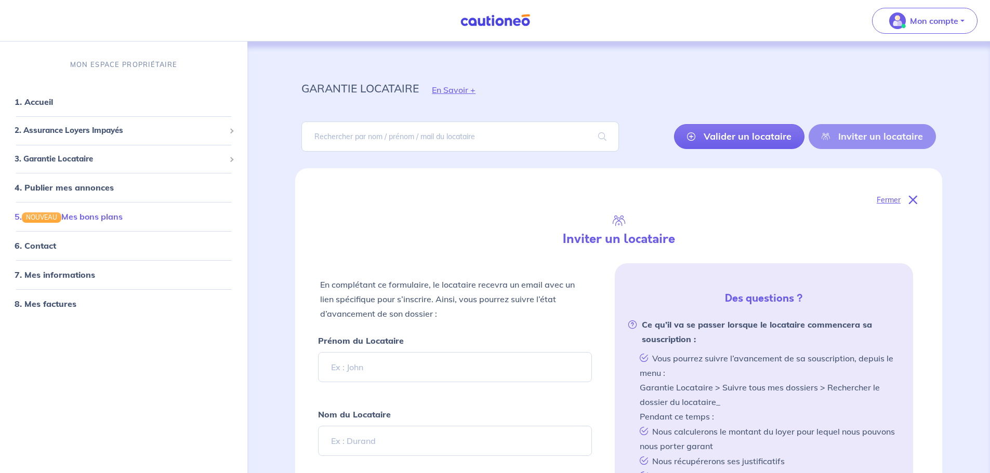
click at [73, 211] on link "5. NOUVEAU Mes bons plans" at bounding box center [69, 216] width 108 height 10
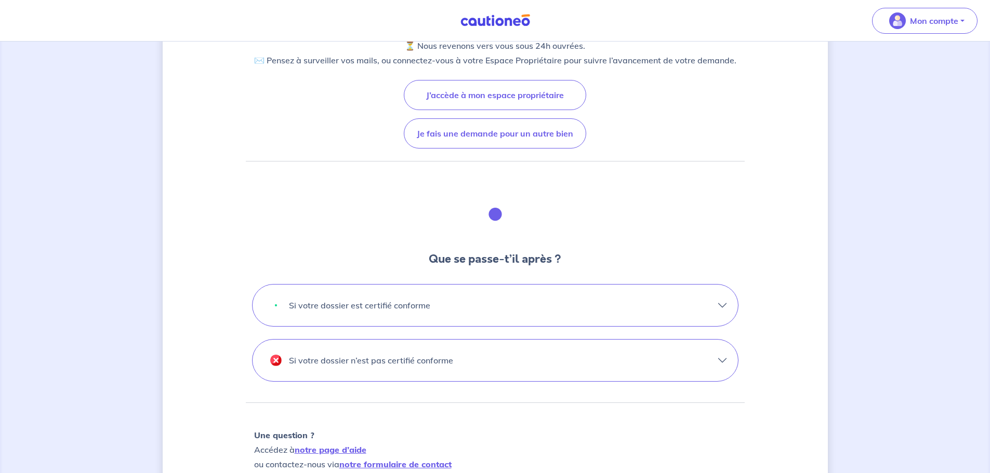
scroll to position [149, 0]
click at [360, 361] on p "Si votre dossier n’est pas certifié conforme" at bounding box center [371, 359] width 164 height 17
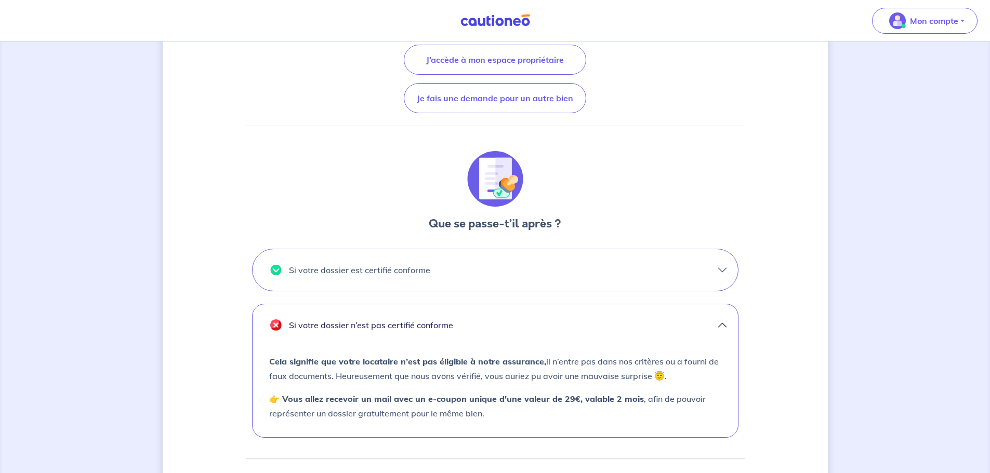
scroll to position [177, 0]
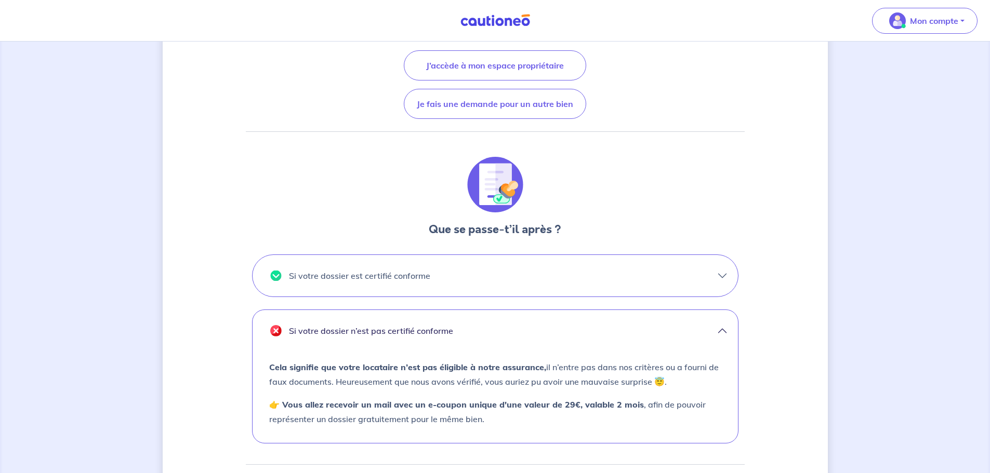
click at [428, 279] on p "Si votre dossier est certifié conforme" at bounding box center [359, 276] width 141 height 17
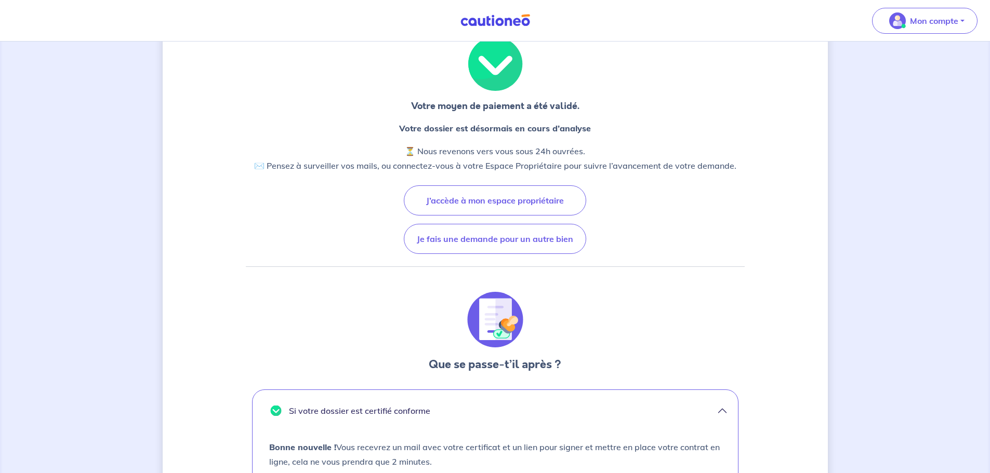
scroll to position [0, 0]
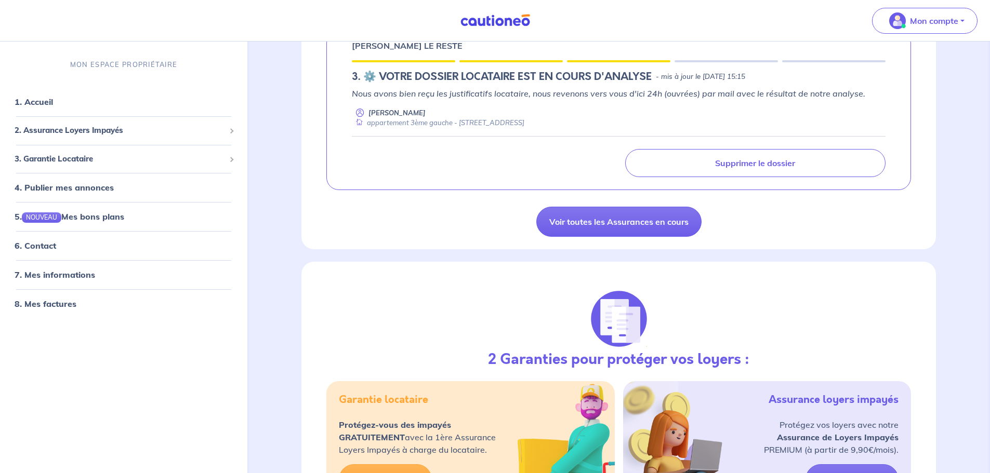
scroll to position [234, 0]
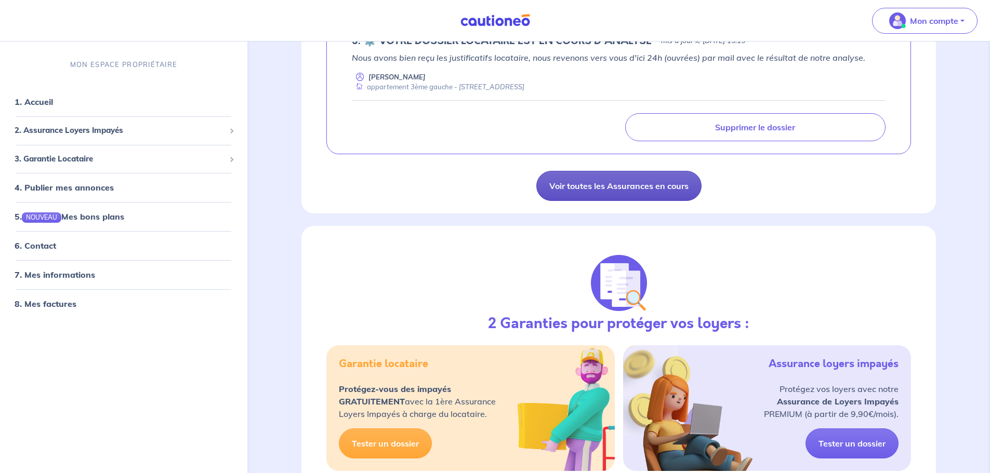
click at [577, 183] on link "Voir toutes les Assurances en cours" at bounding box center [618, 186] width 165 height 30
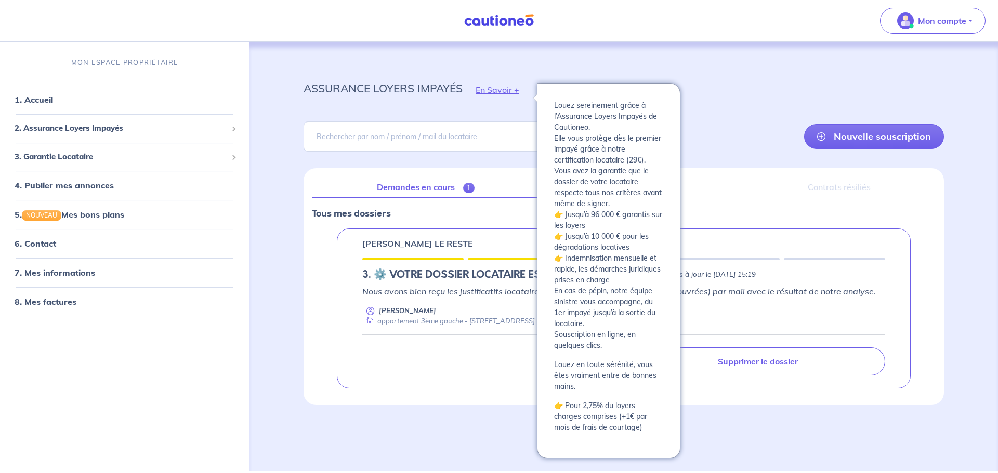
click at [513, 87] on button "En Savoir +" at bounding box center [497, 90] width 70 height 30
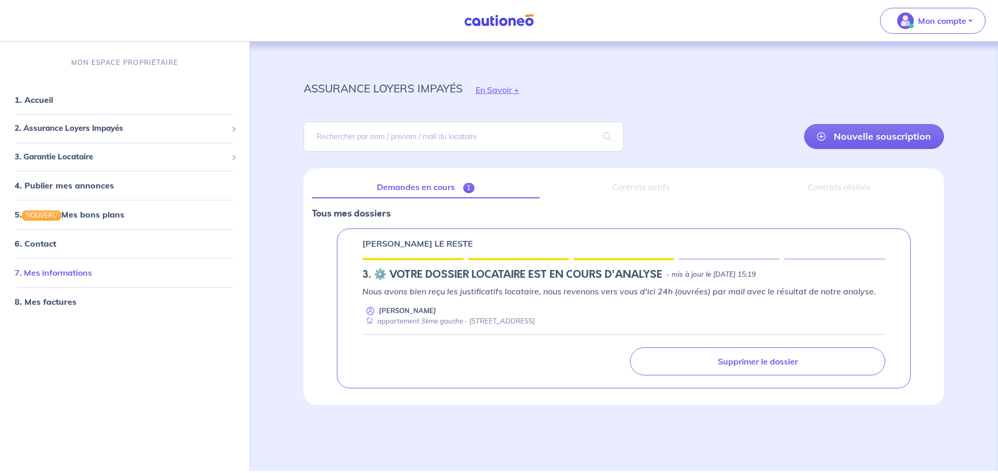
click at [72, 271] on link "7. Mes informations" at bounding box center [53, 273] width 77 height 10
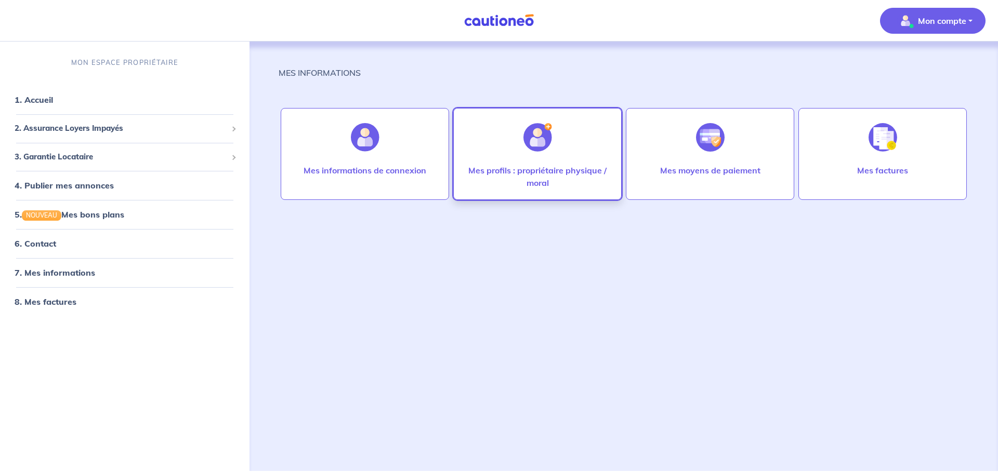
click at [527, 151] on img at bounding box center [537, 137] width 29 height 29
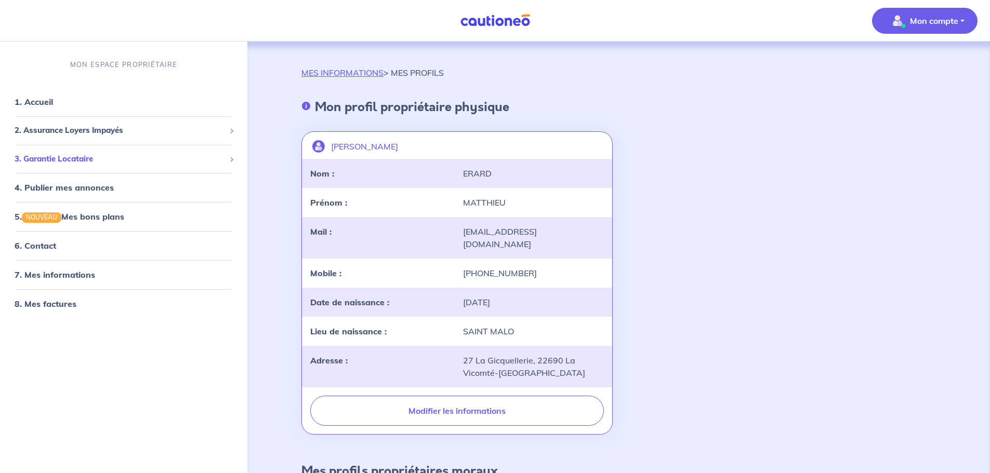
click at [84, 160] on span "3. Garantie Locataire" at bounding box center [120, 159] width 210 height 12
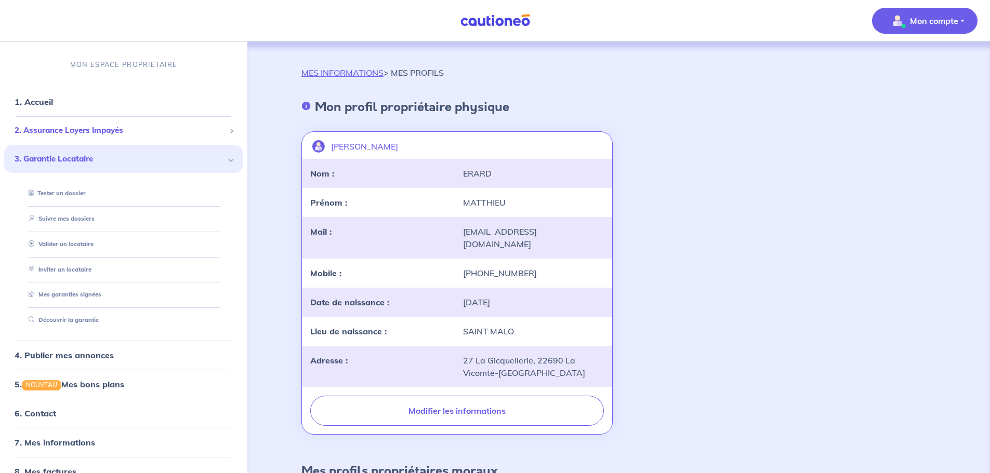
click at [101, 124] on div "2. Assurance Loyers Impayés" at bounding box center [123, 131] width 239 height 20
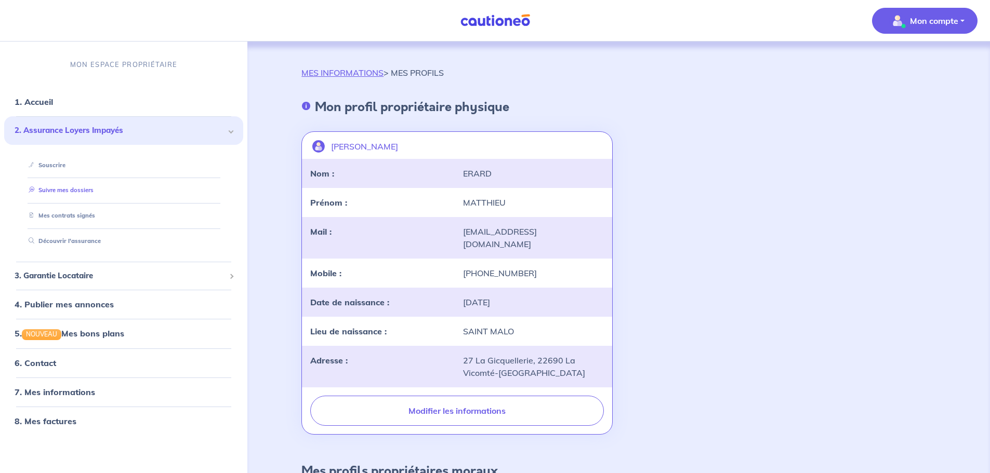
click at [68, 191] on link "Suivre mes dossiers" at bounding box center [58, 190] width 69 height 7
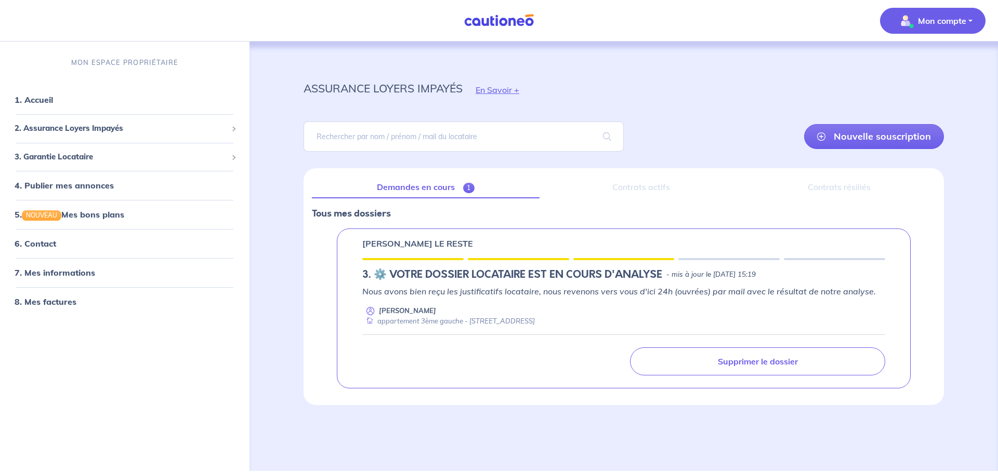
click at [923, 24] on p "Mon compte" at bounding box center [942, 21] width 48 height 12
click at [913, 69] on link "Mes informations" at bounding box center [922, 64] width 84 height 17
